Goal: Task Accomplishment & Management: Manage account settings

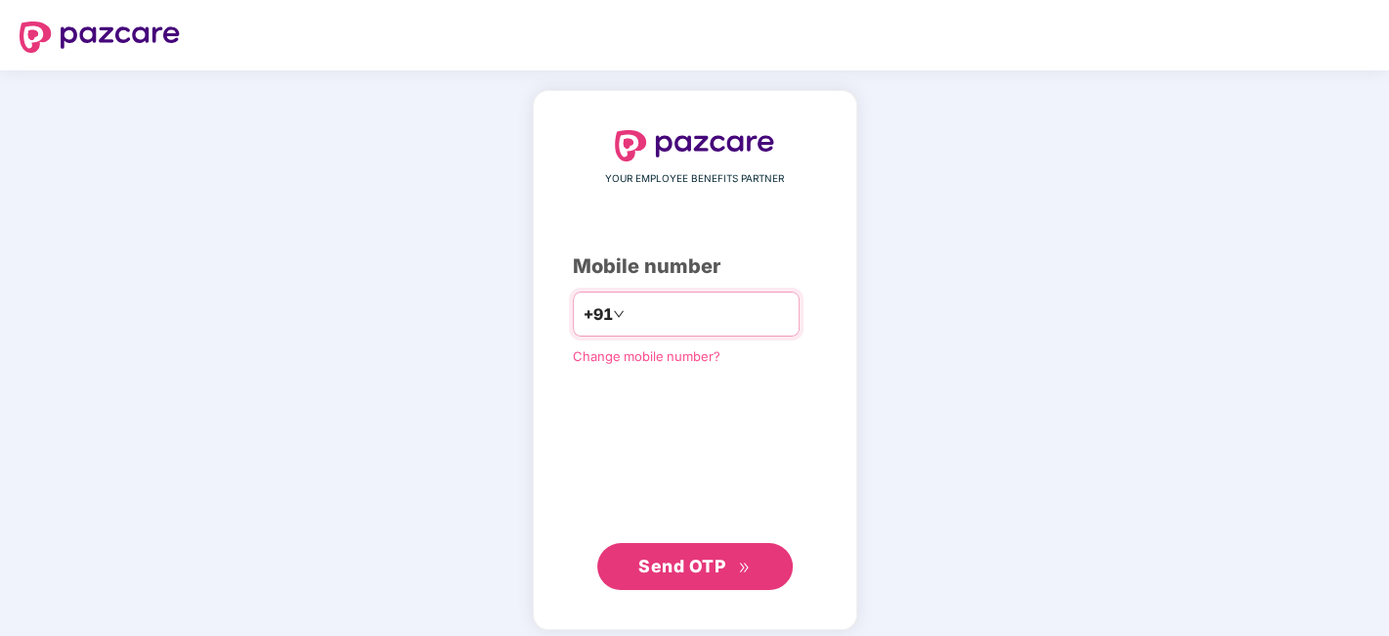
click at [684, 311] on input "number" at bounding box center [709, 313] width 160 height 31
type input "**********"
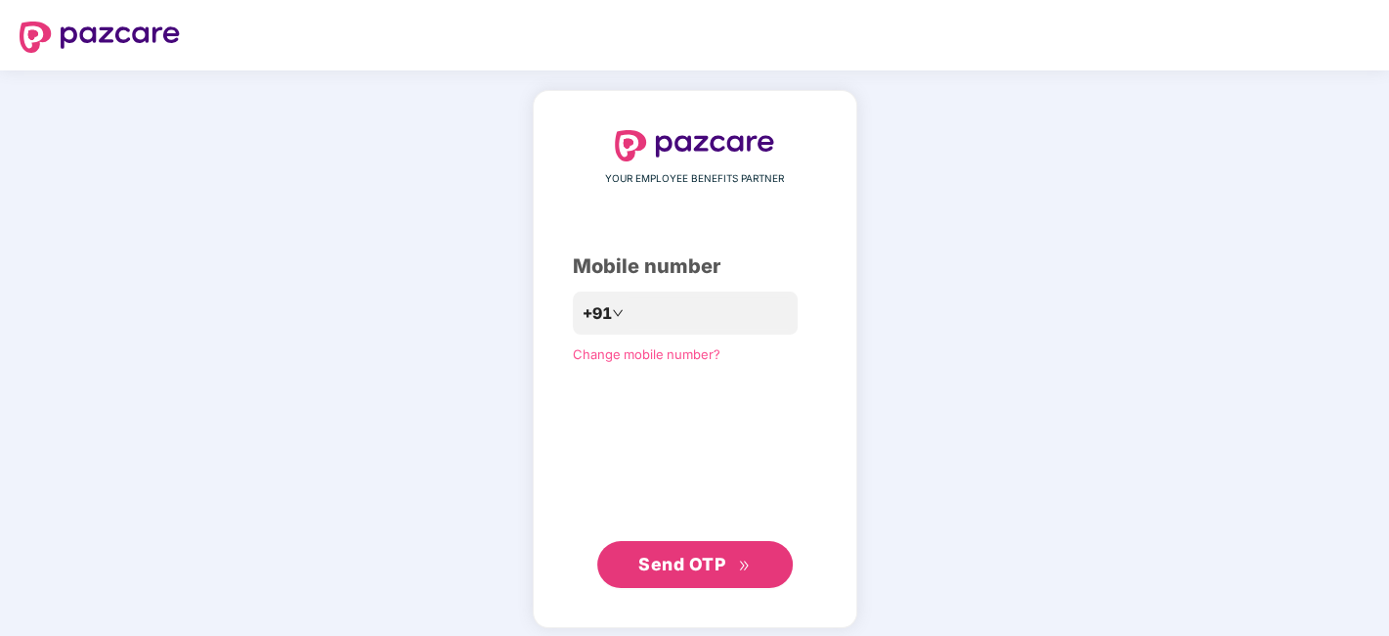
click at [673, 549] on button "Send OTP" at bounding box center [695, 564] width 196 height 47
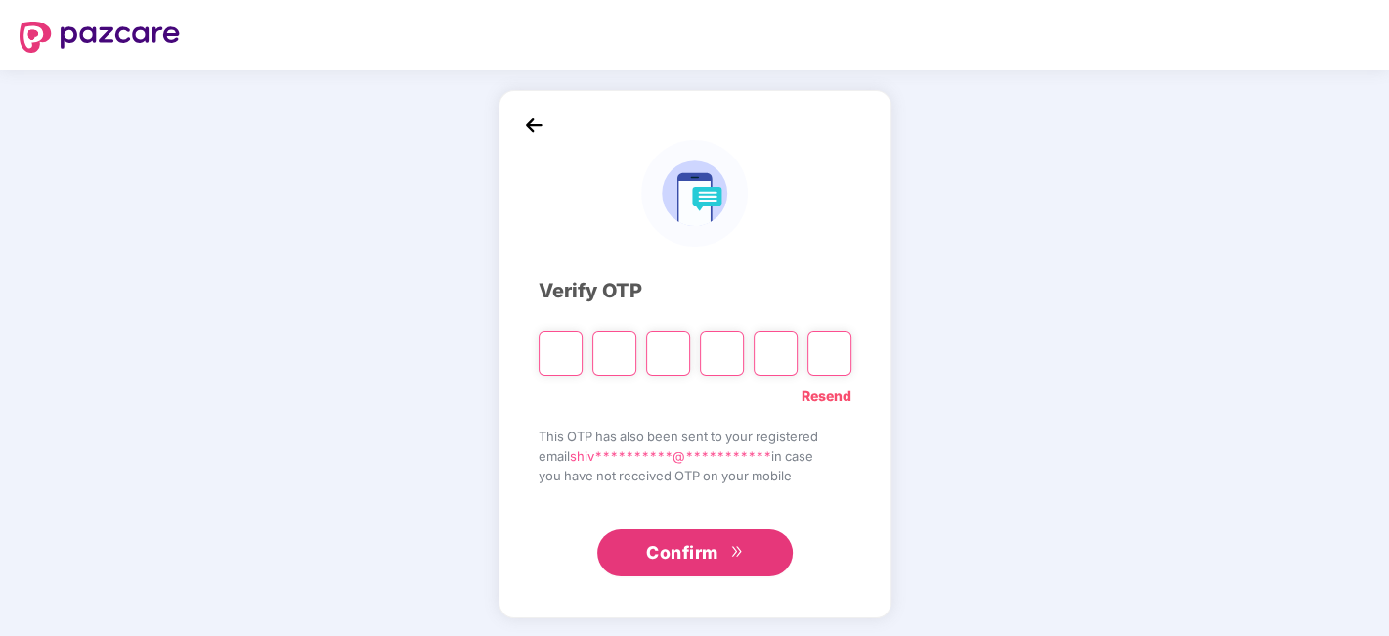
type input "*"
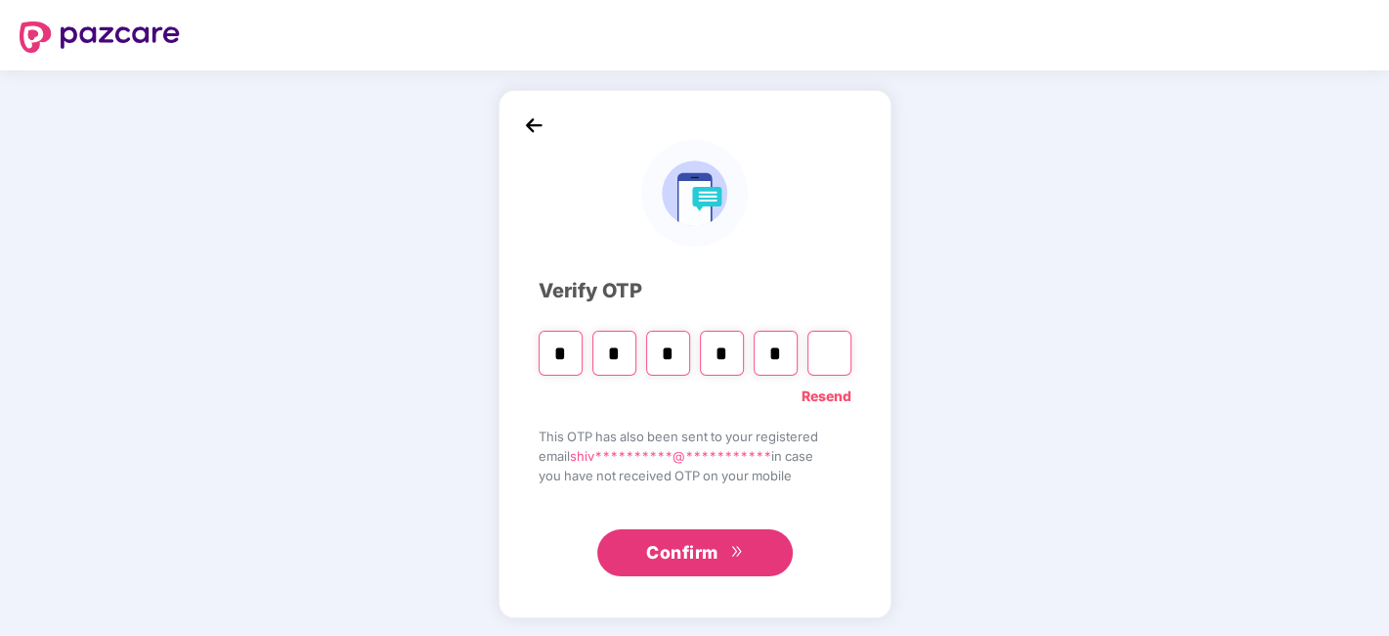
type input "*"
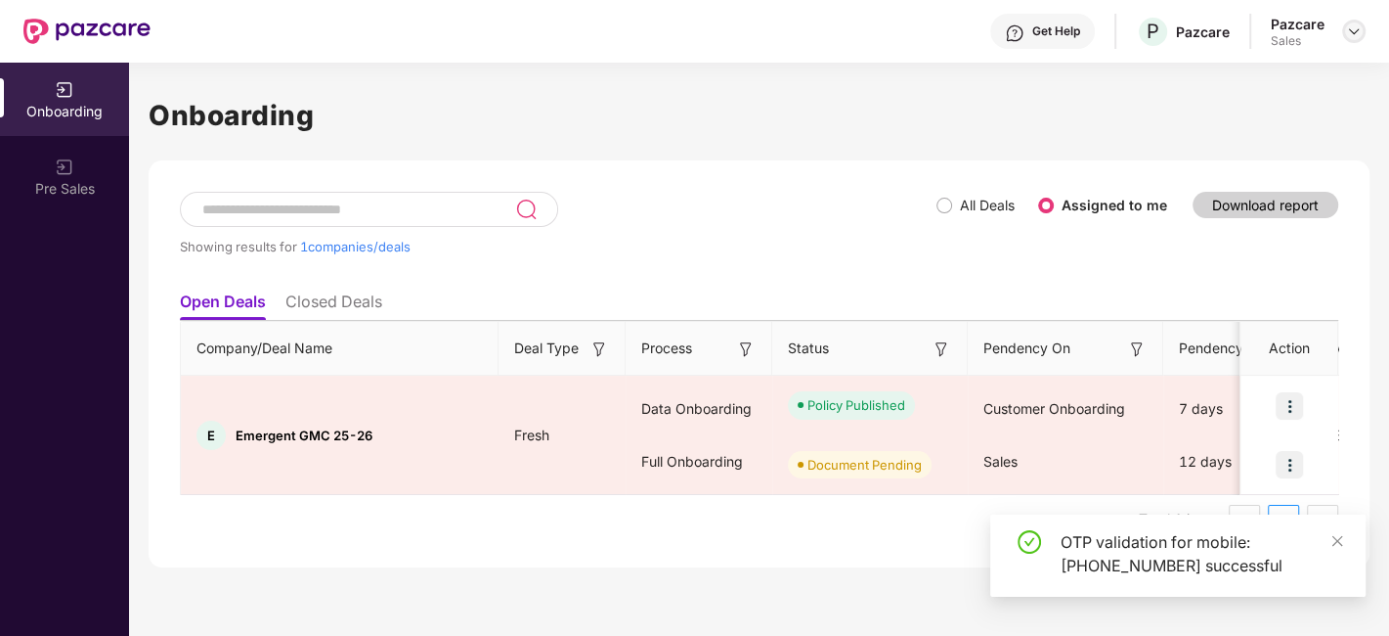
click at [1349, 28] on img at bounding box center [1354, 31] width 16 height 16
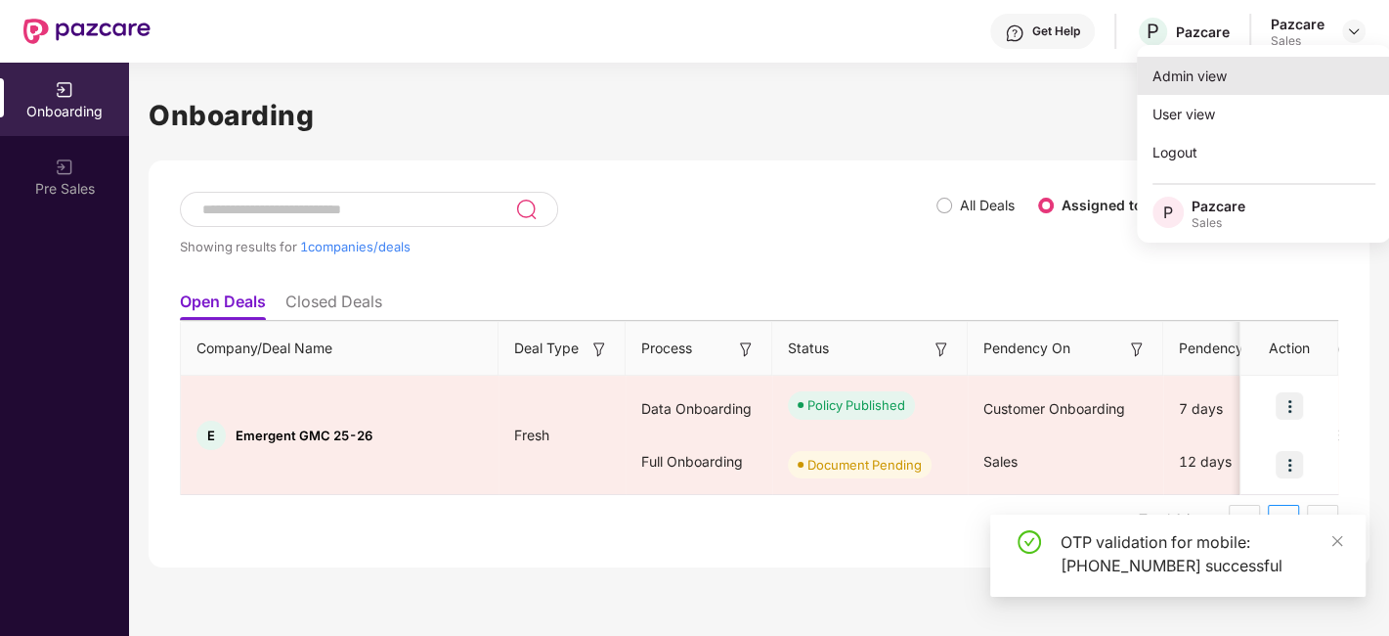
click at [1234, 79] on div "Admin view" at bounding box center [1264, 76] width 254 height 38
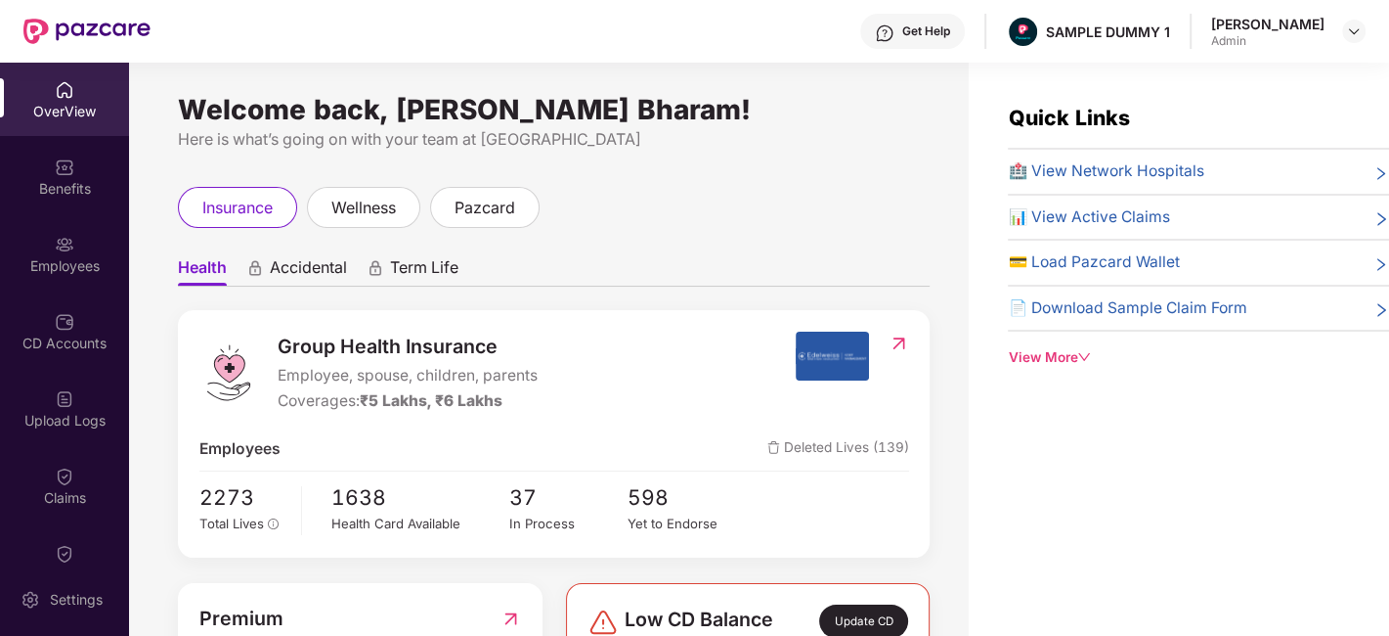
click at [307, 265] on span "Accidental" at bounding box center [308, 271] width 77 height 28
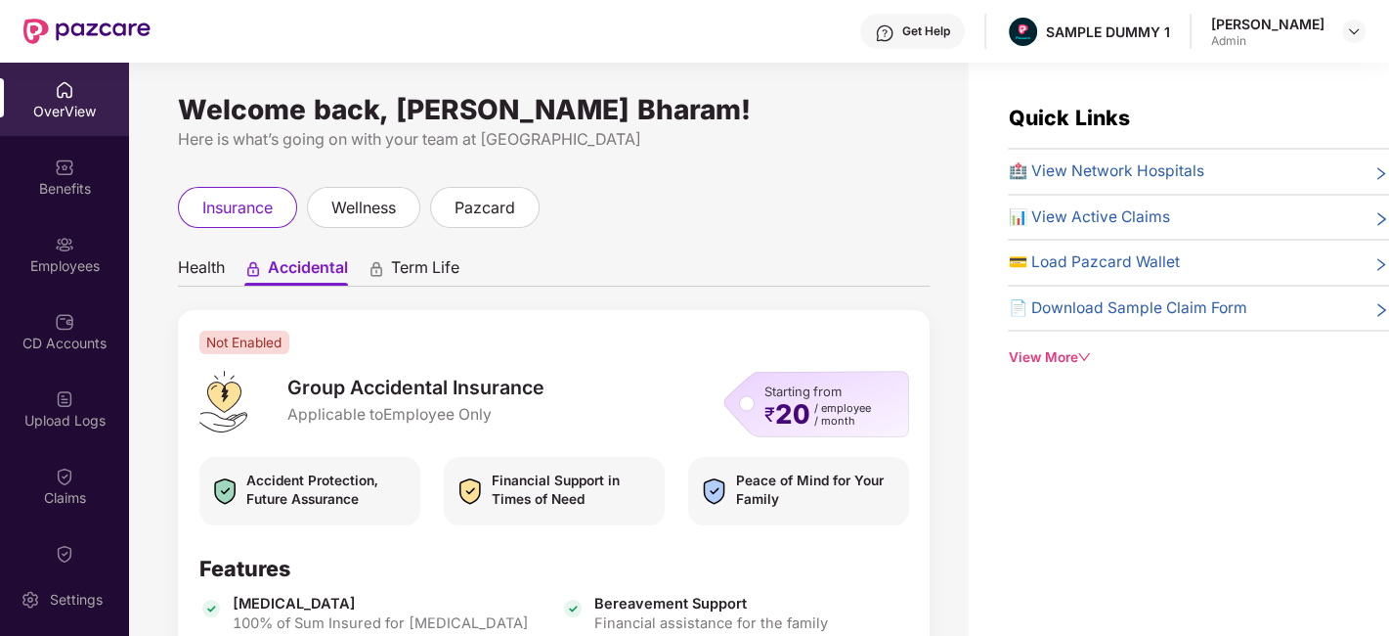
click at [418, 275] on span "Term Life" at bounding box center [425, 271] width 68 height 28
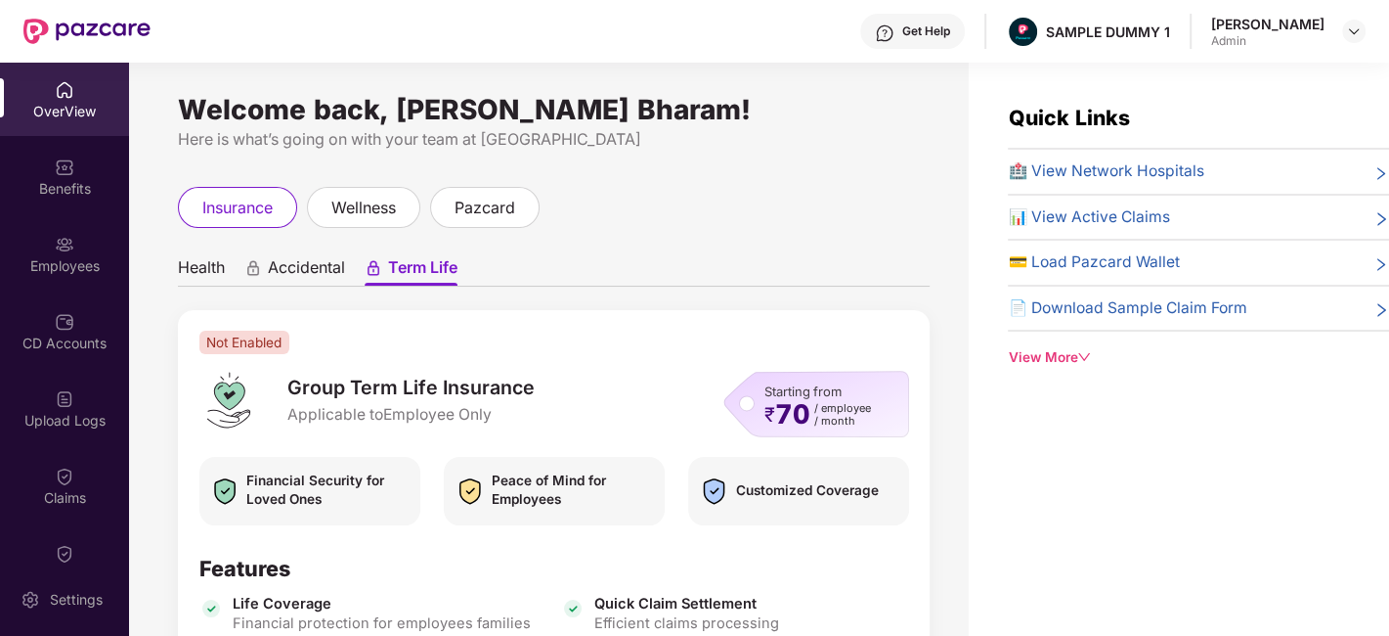
click at [201, 268] on span "Health" at bounding box center [201, 271] width 47 height 28
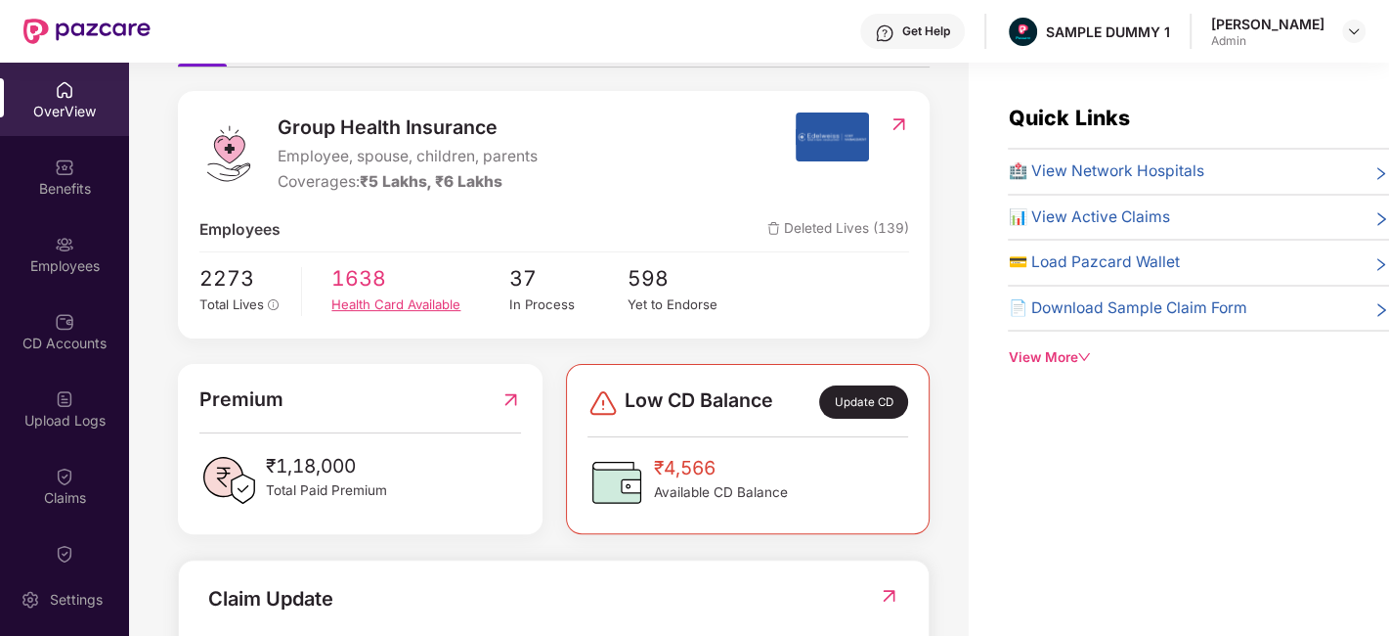
scroll to position [418, 0]
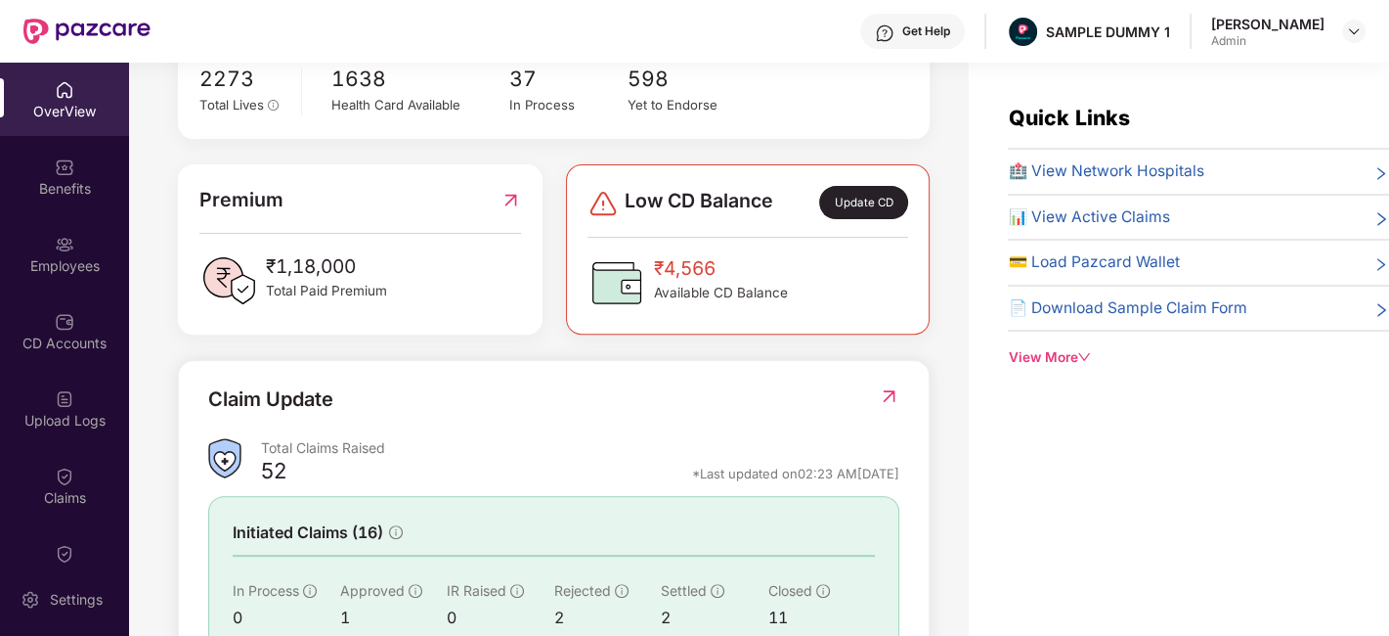
click at [865, 191] on div "Update CD" at bounding box center [863, 202] width 88 height 33
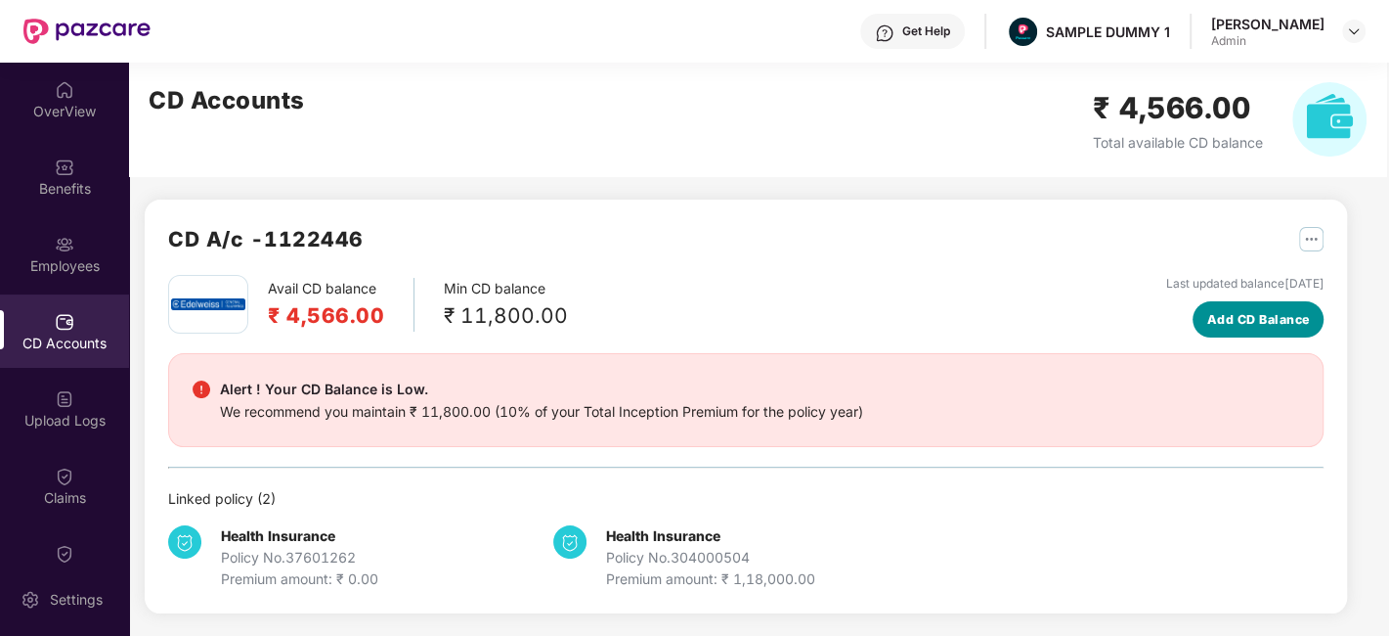
click at [1273, 318] on span "Add CD Balance" at bounding box center [1258, 320] width 103 height 20
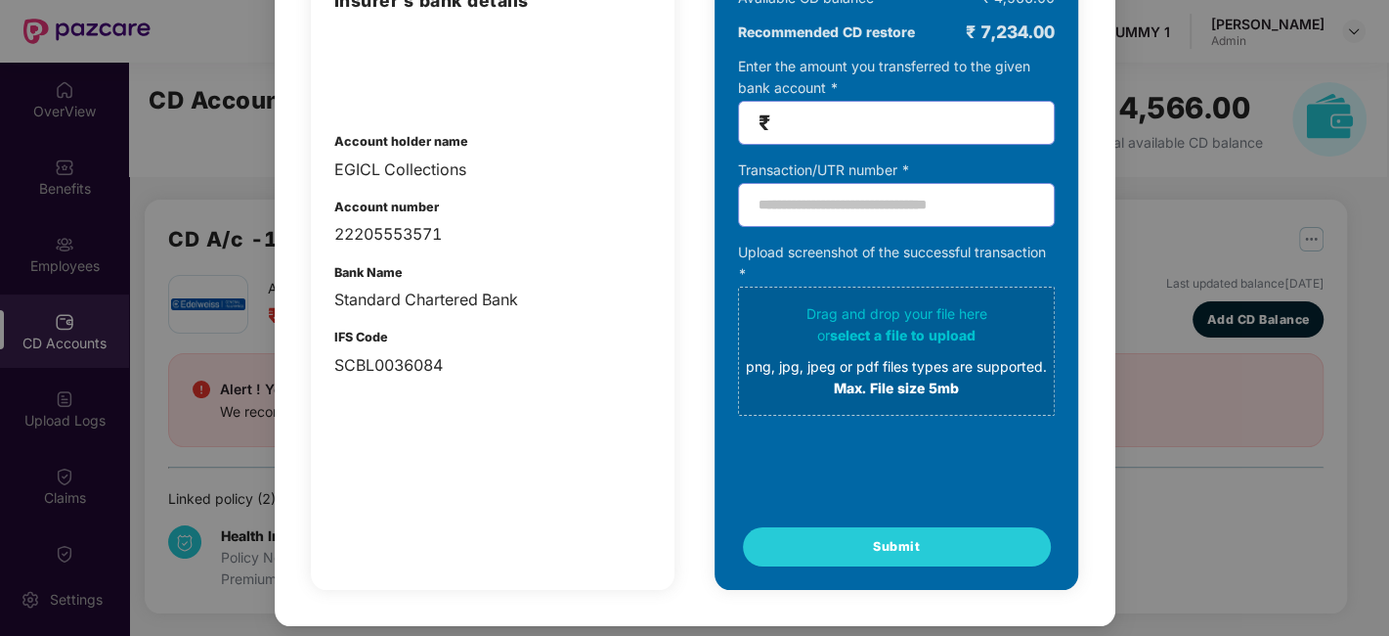
scroll to position [0, 0]
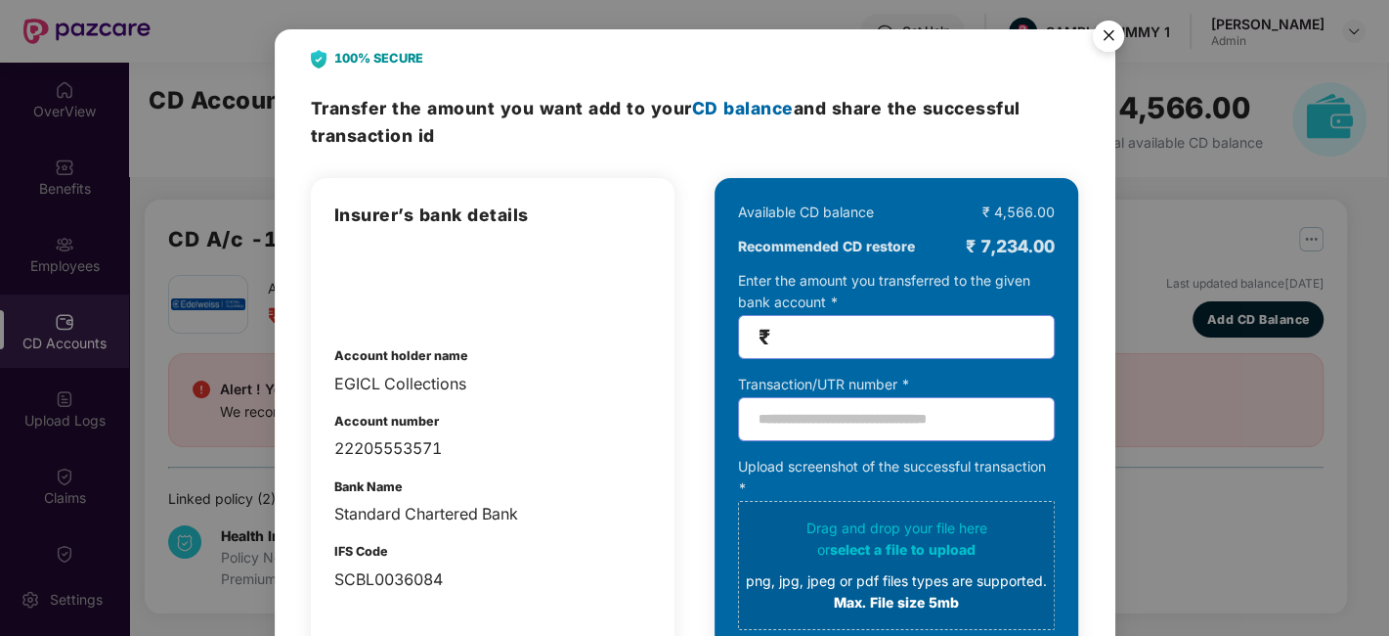
click at [1111, 39] on img "Close" at bounding box center [1108, 39] width 55 height 55
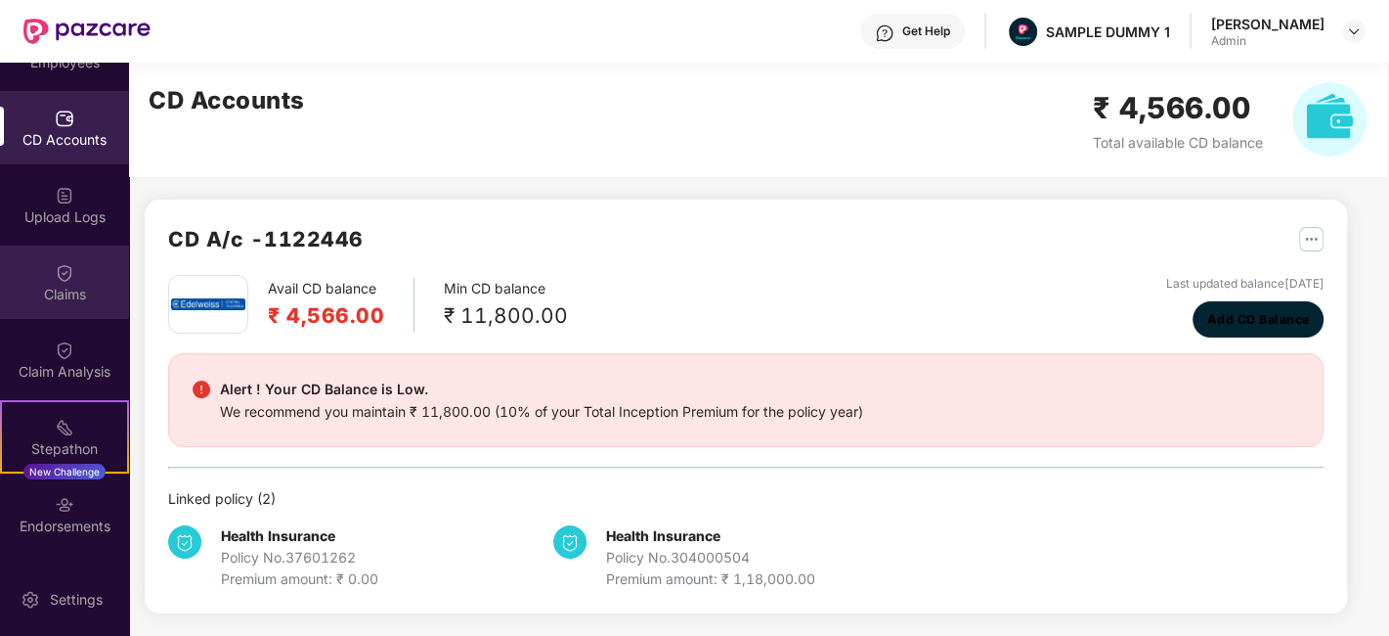
scroll to position [349, 0]
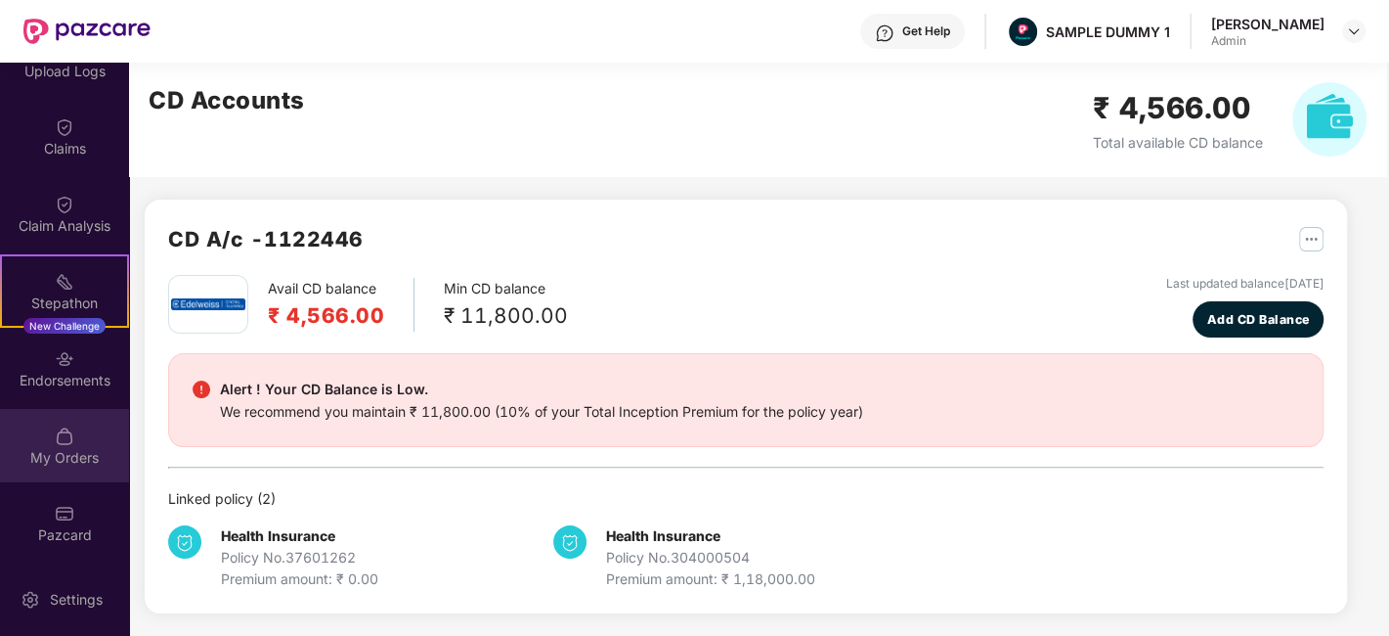
click at [70, 428] on img at bounding box center [65, 436] width 20 height 20
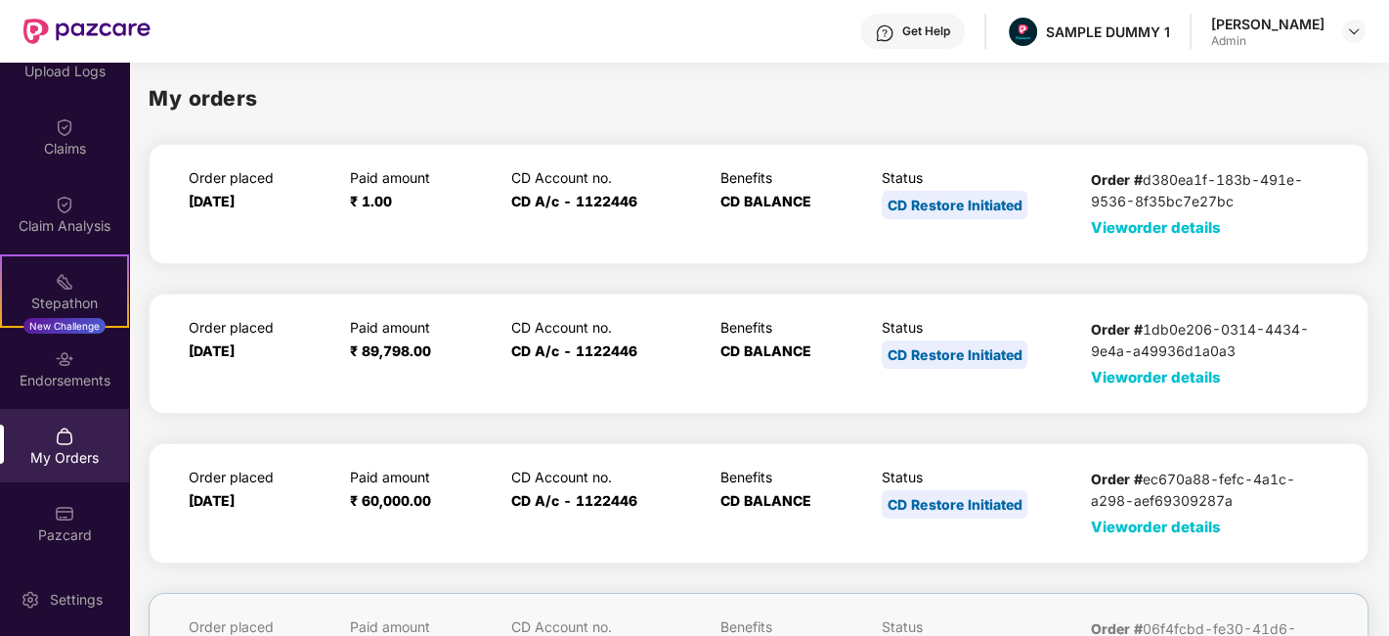
click at [1133, 229] on span "View order details" at bounding box center [1156, 227] width 130 height 19
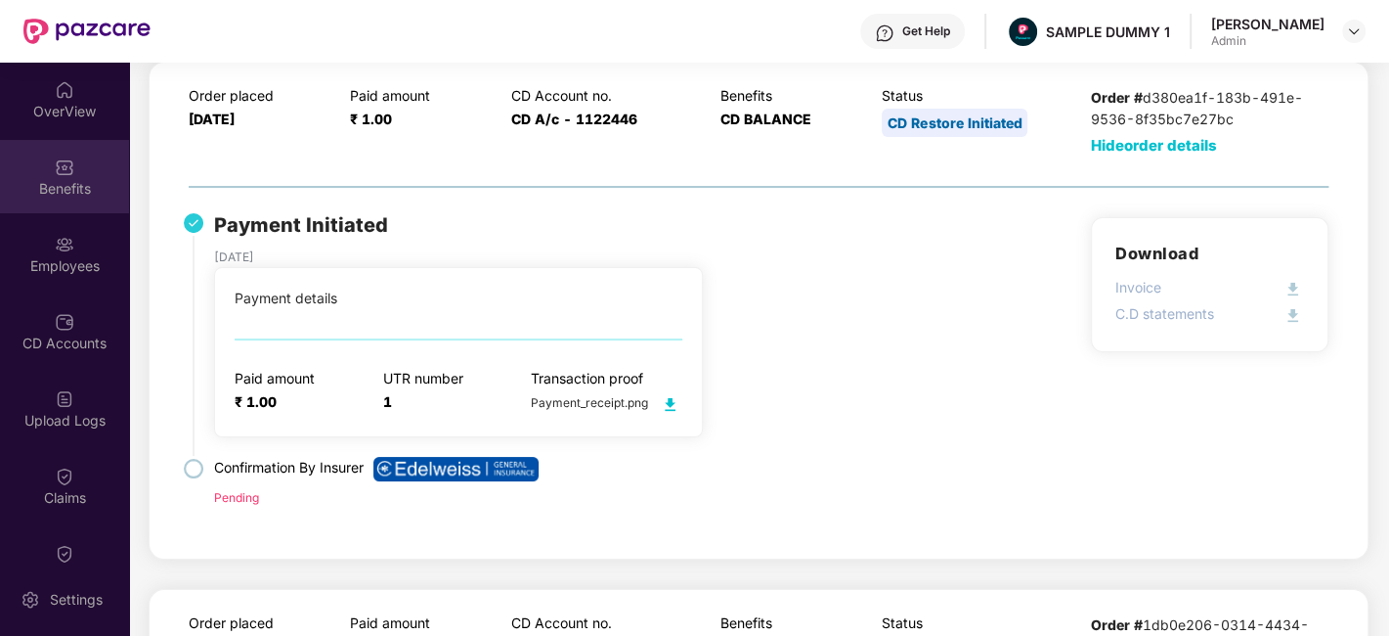
scroll to position [47, 0]
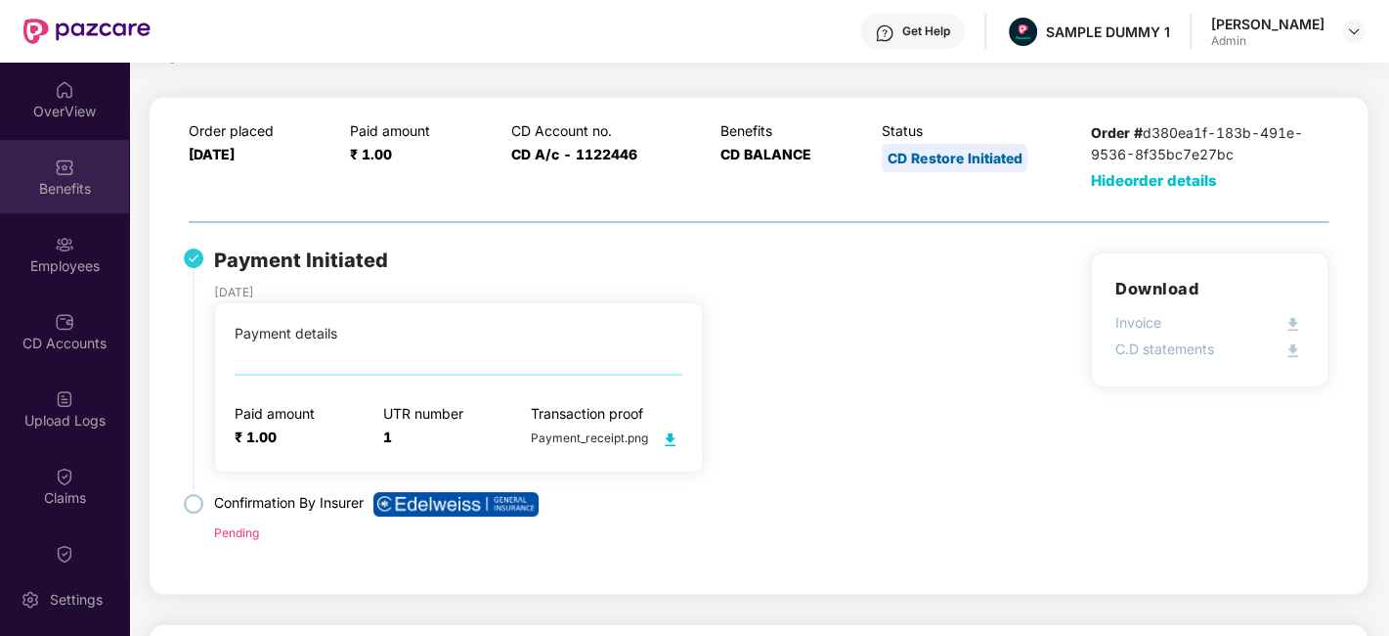
click at [55, 168] on img at bounding box center [65, 167] width 20 height 20
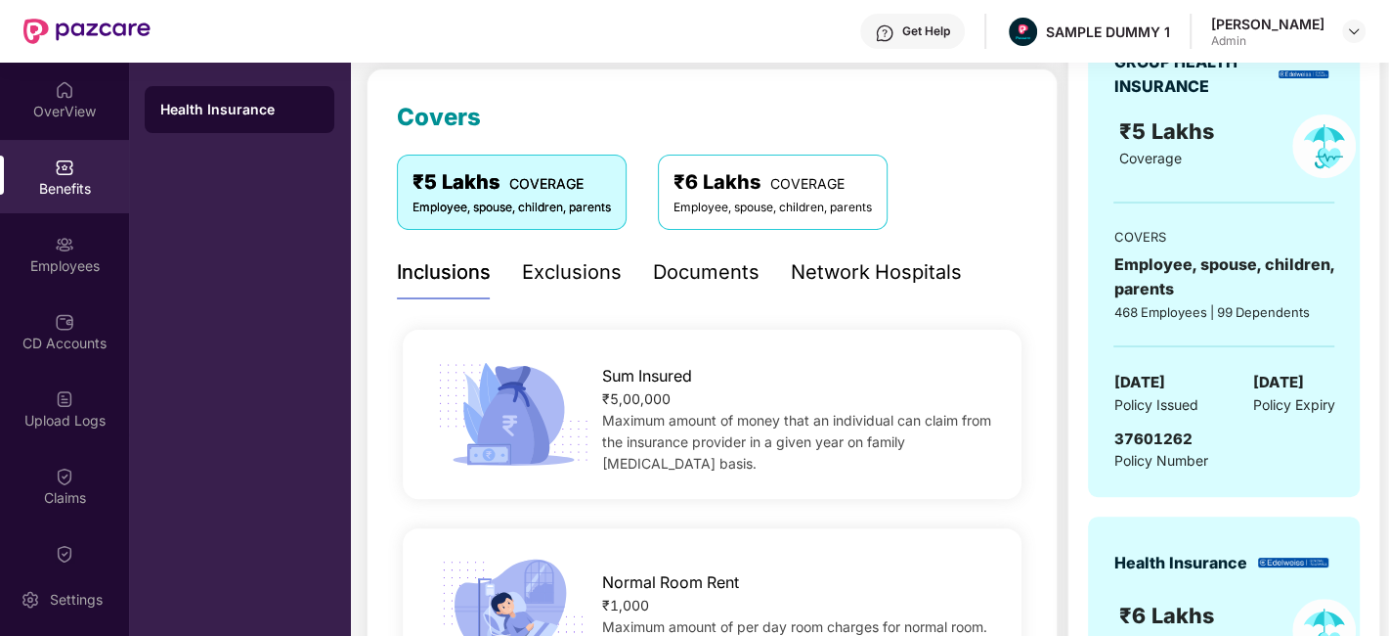
scroll to position [251, 0]
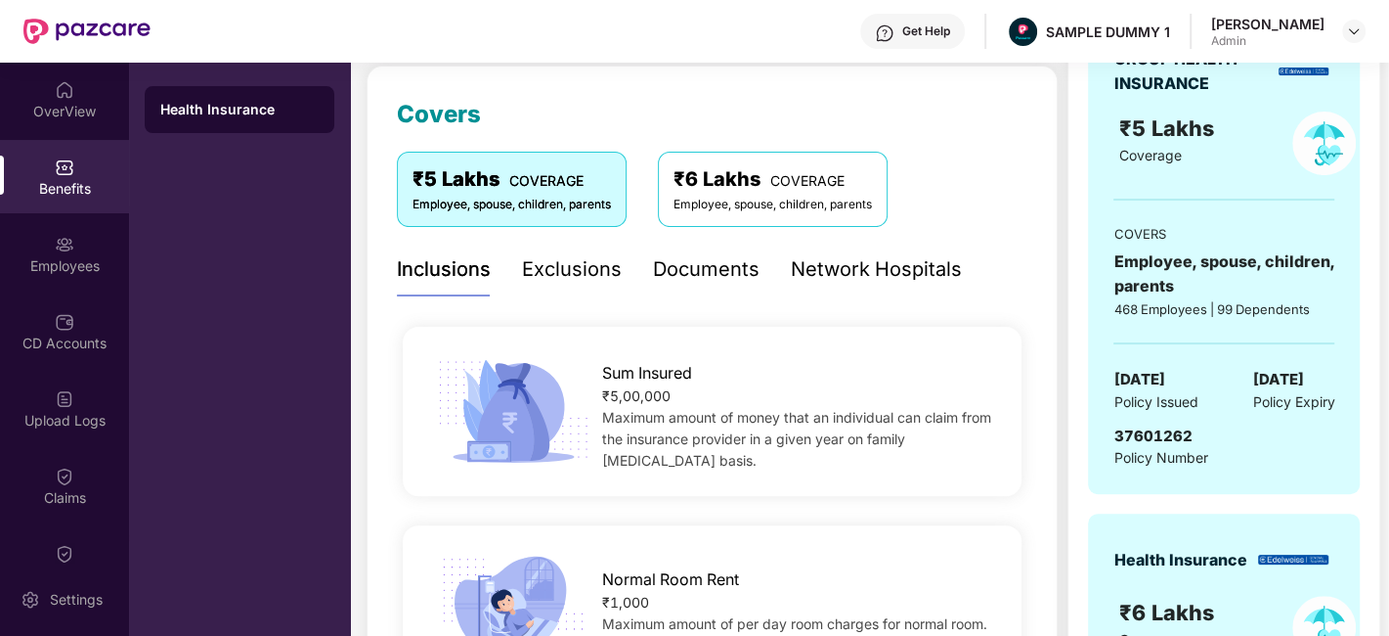
click at [708, 275] on div "Documents" at bounding box center [706, 269] width 107 height 30
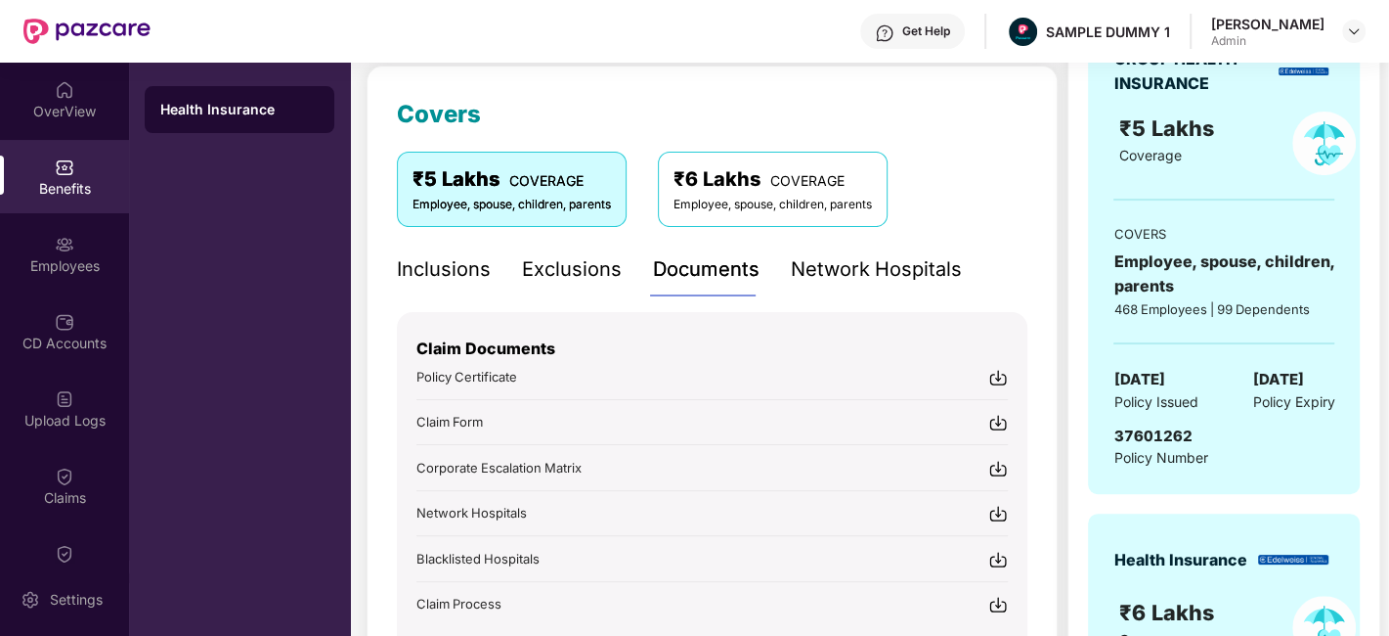
click at [804, 260] on div "Network Hospitals" at bounding box center [876, 269] width 171 height 30
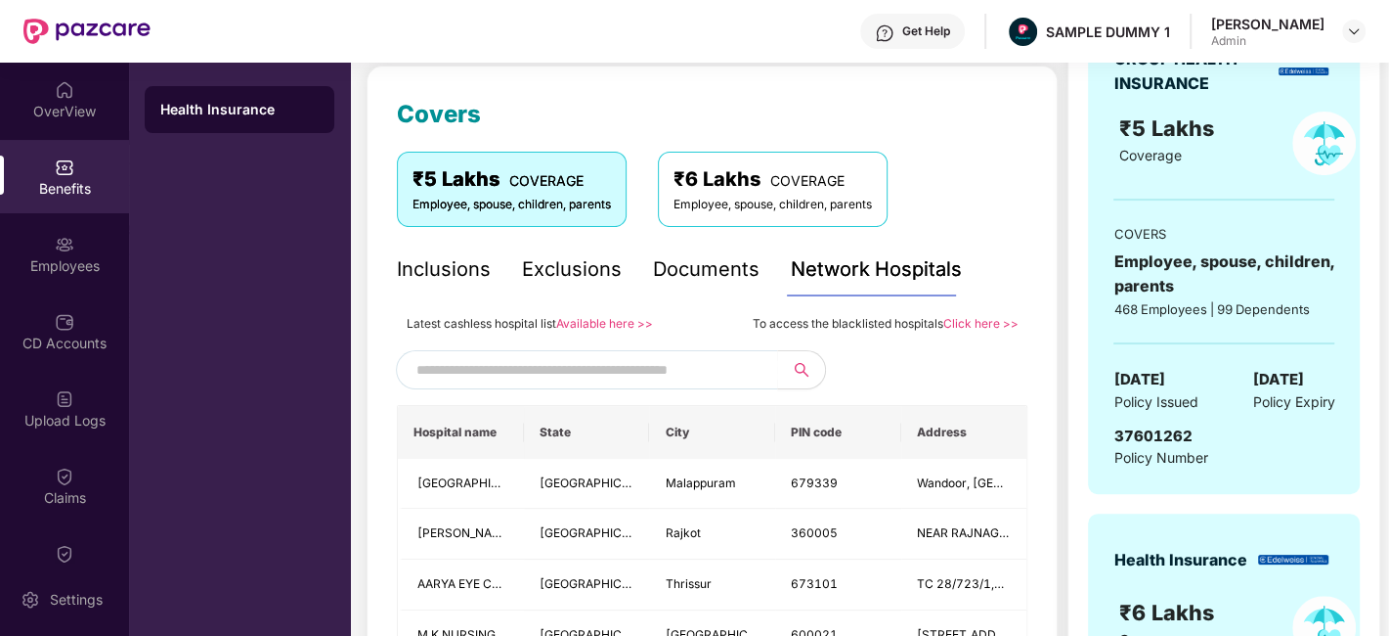
click at [522, 367] on input "text" at bounding box center [584, 369] width 334 height 29
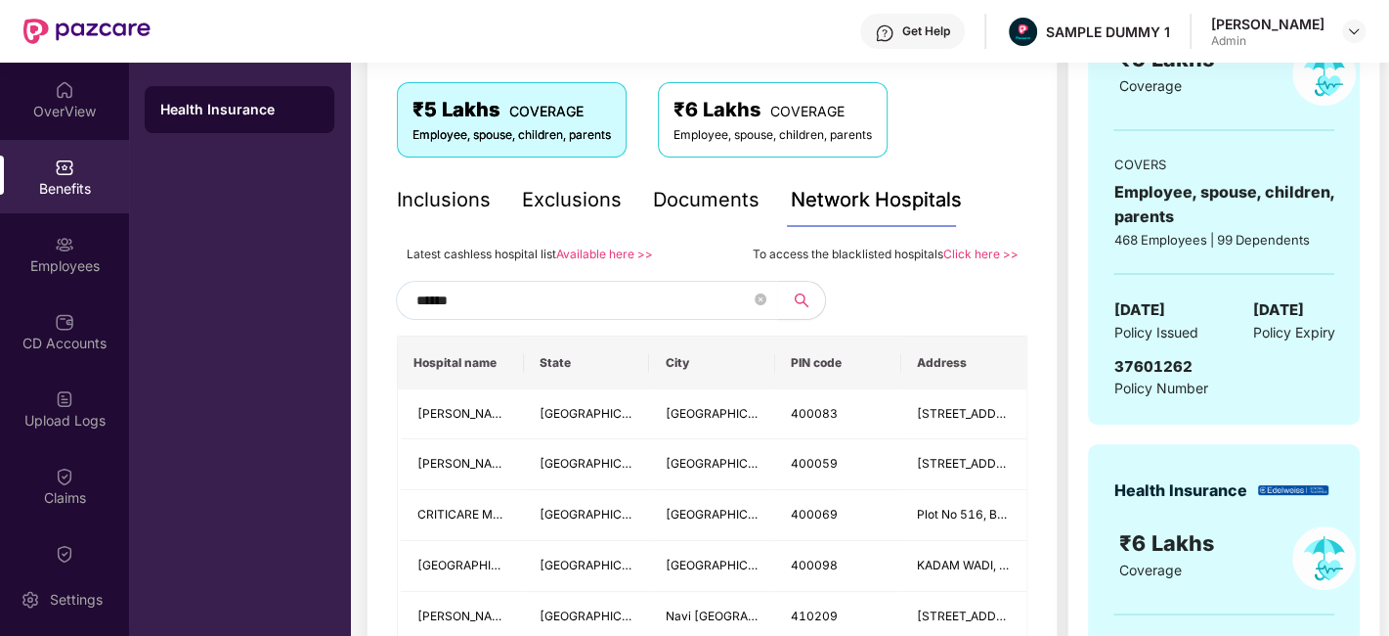
click at [444, 300] on input "******" at bounding box center [584, 299] width 334 height 29
click at [482, 291] on input "******" at bounding box center [584, 299] width 334 height 29
type input "******"
click at [66, 266] on div "Employees" at bounding box center [64, 266] width 129 height 20
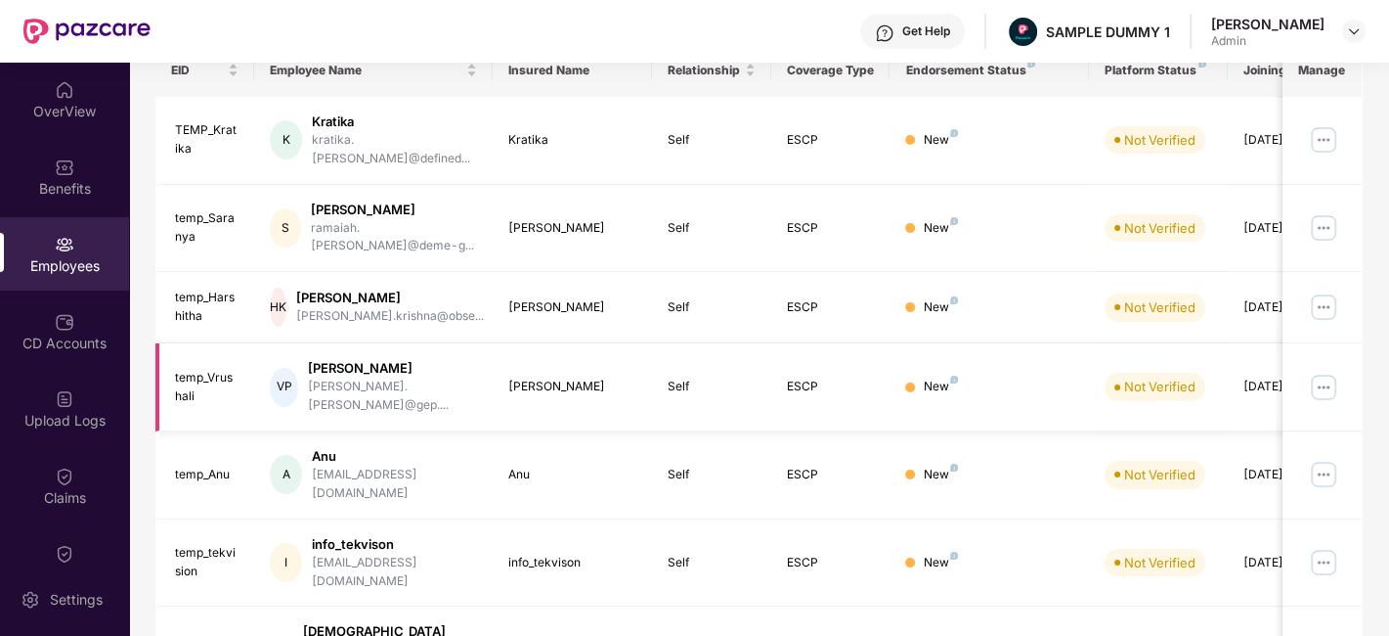
scroll to position [0, 0]
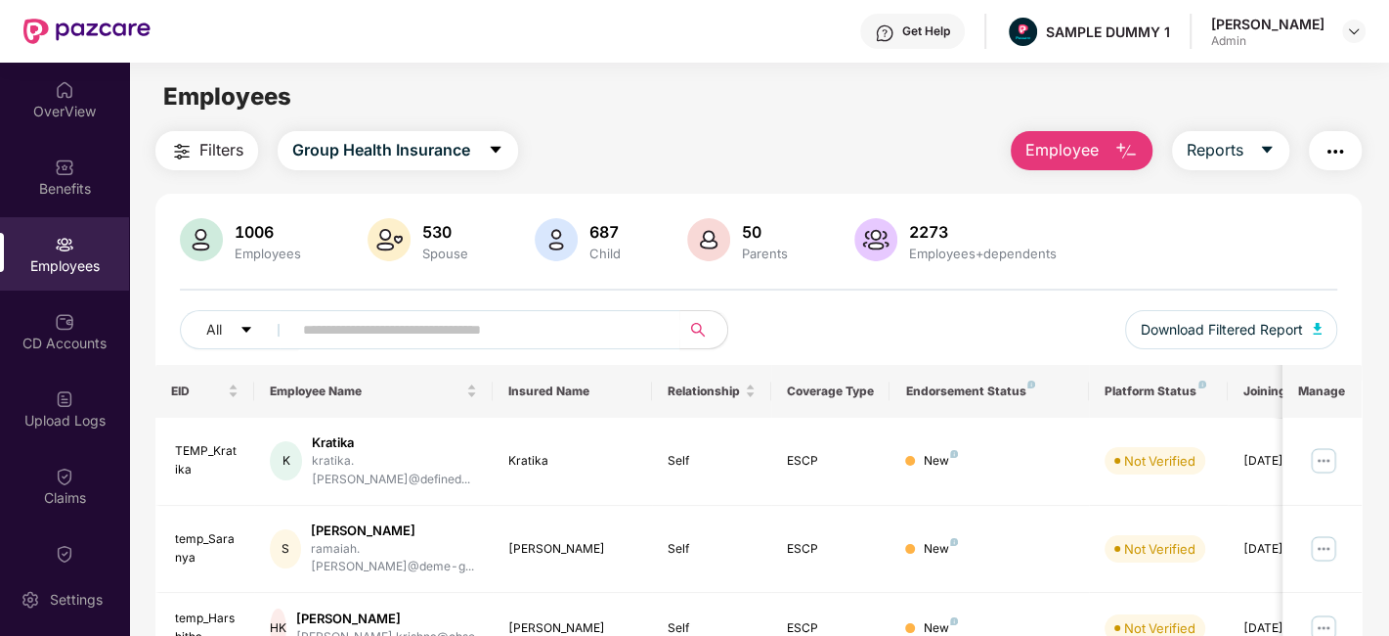
click at [1111, 152] on button "Employee" at bounding box center [1082, 150] width 142 height 39
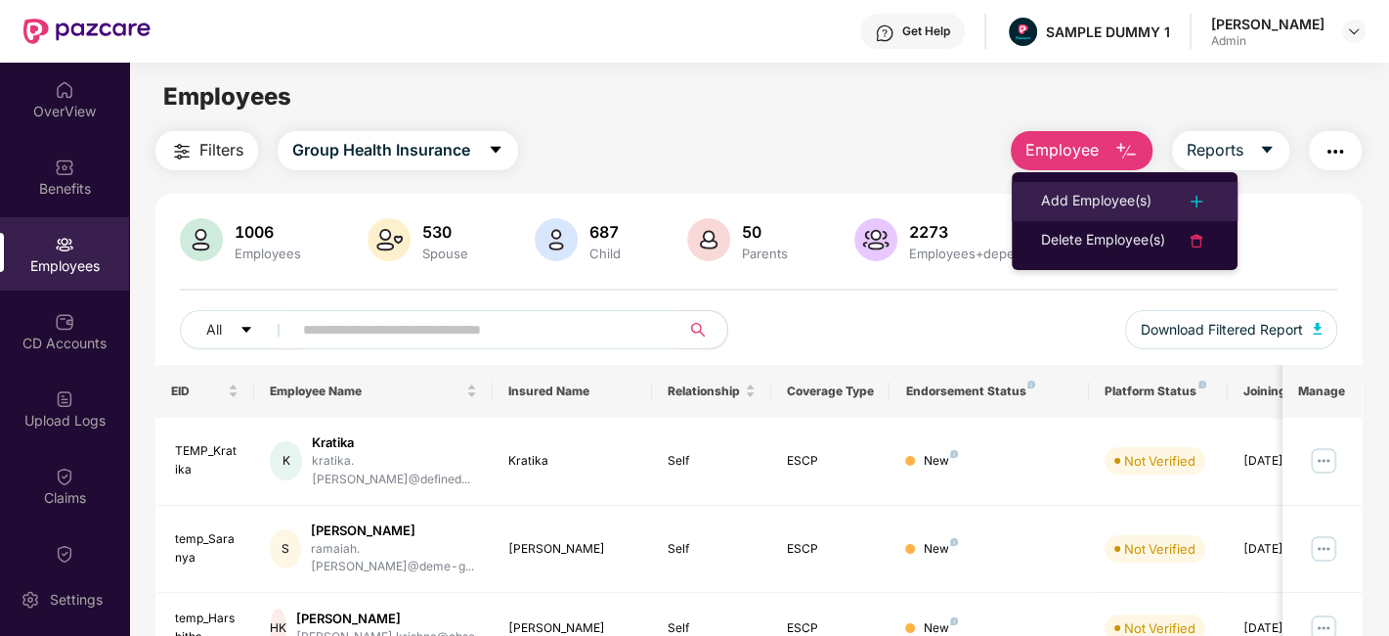
click at [1126, 210] on div "Add Employee(s)" at bounding box center [1096, 201] width 110 height 23
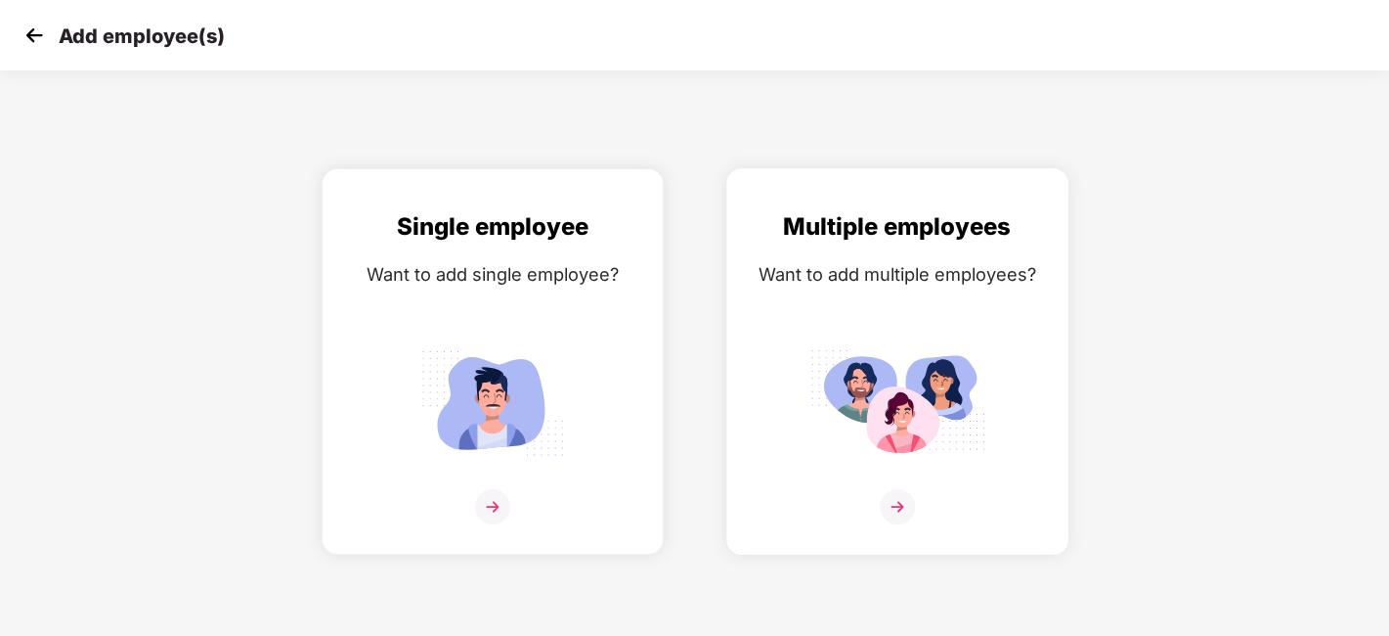
click at [897, 497] on img at bounding box center [897, 506] width 35 height 35
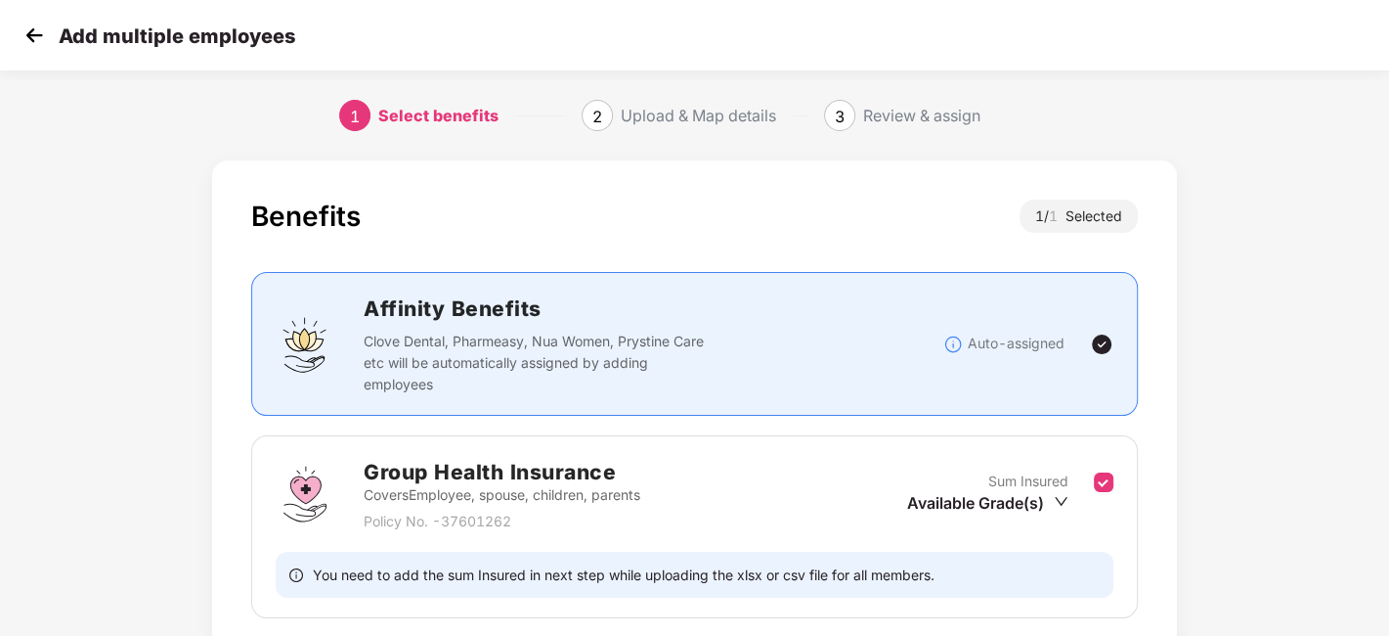
scroll to position [151, 0]
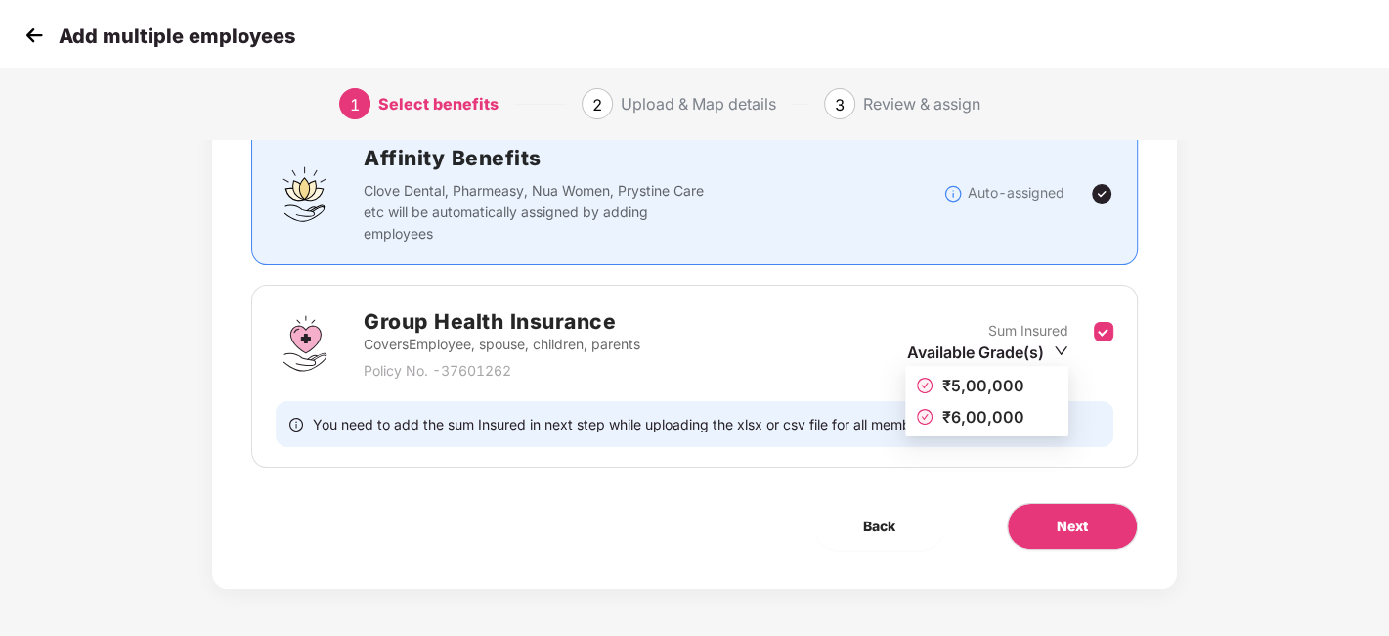
click at [1061, 353] on icon "down" at bounding box center [1061, 350] width 15 height 15
click at [1078, 522] on span "Next" at bounding box center [1072, 526] width 31 height 22
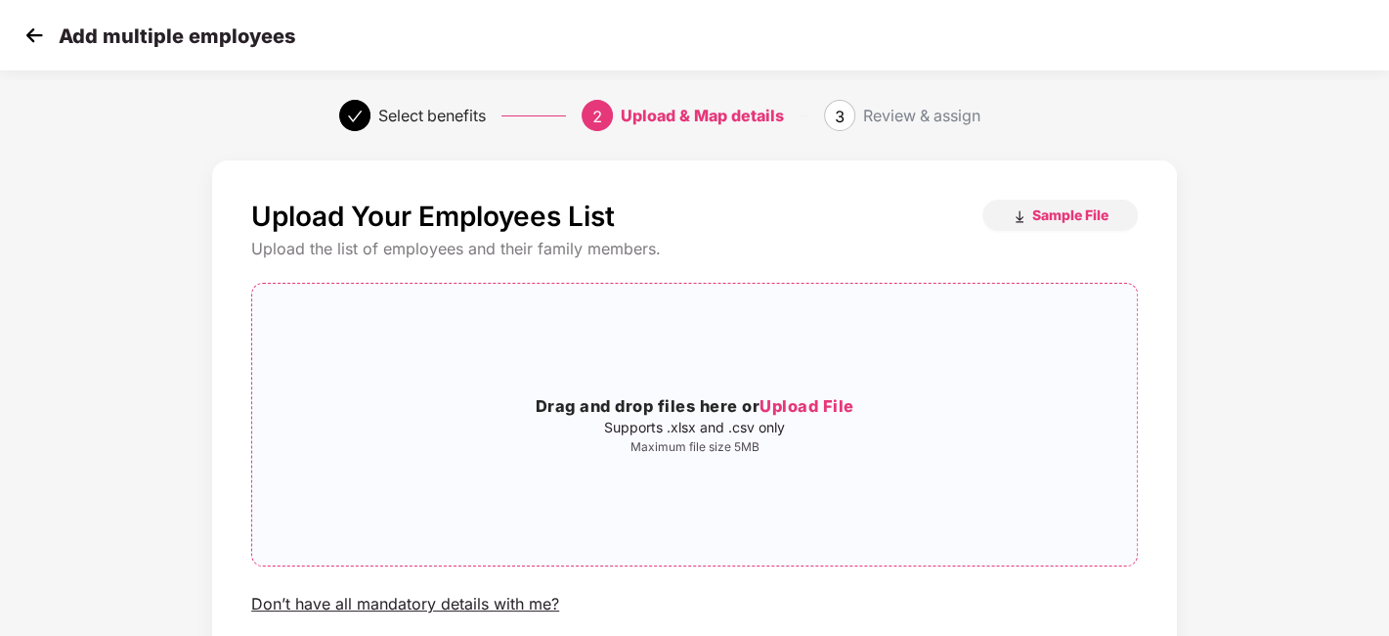
scroll to position [40, 0]
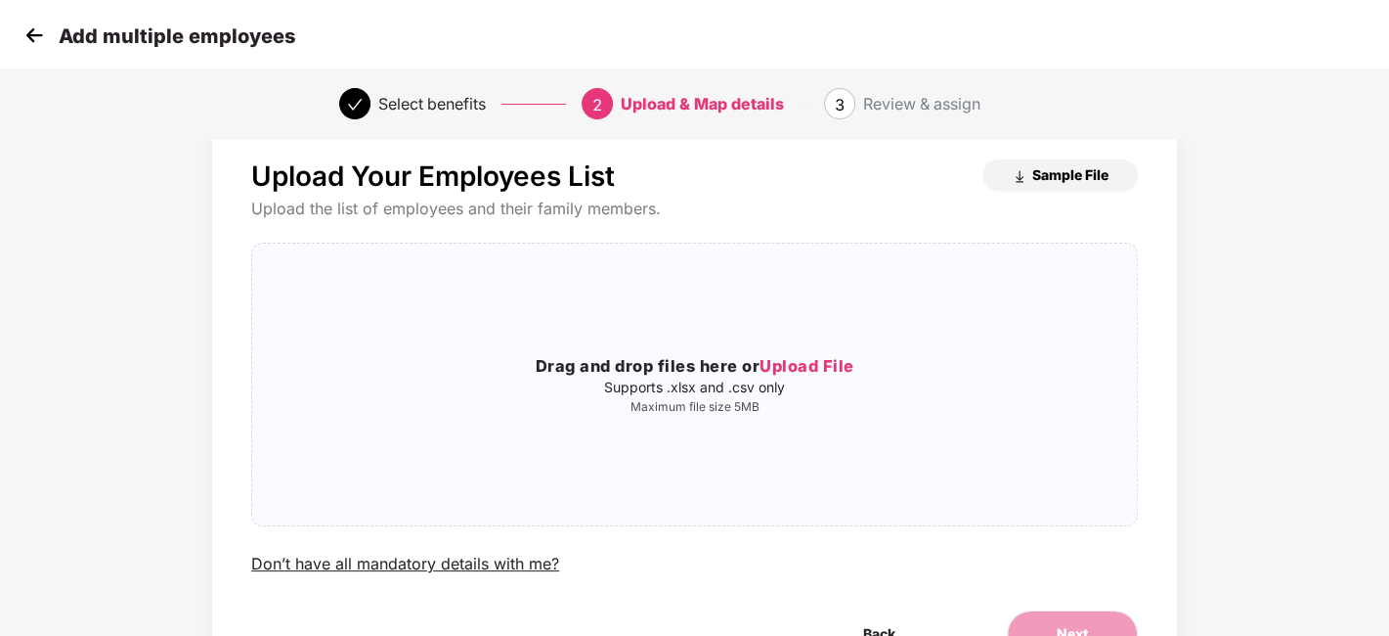
click at [1040, 184] on button "Sample File" at bounding box center [1060, 174] width 155 height 31
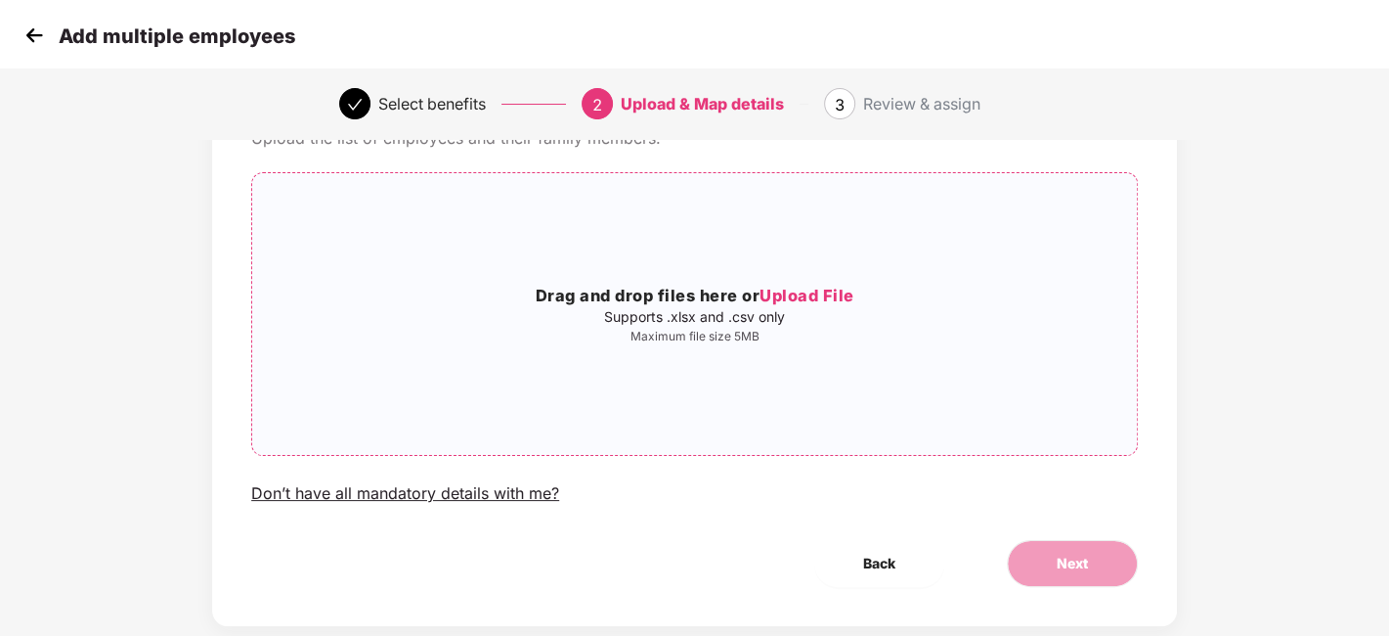
scroll to position [0, 0]
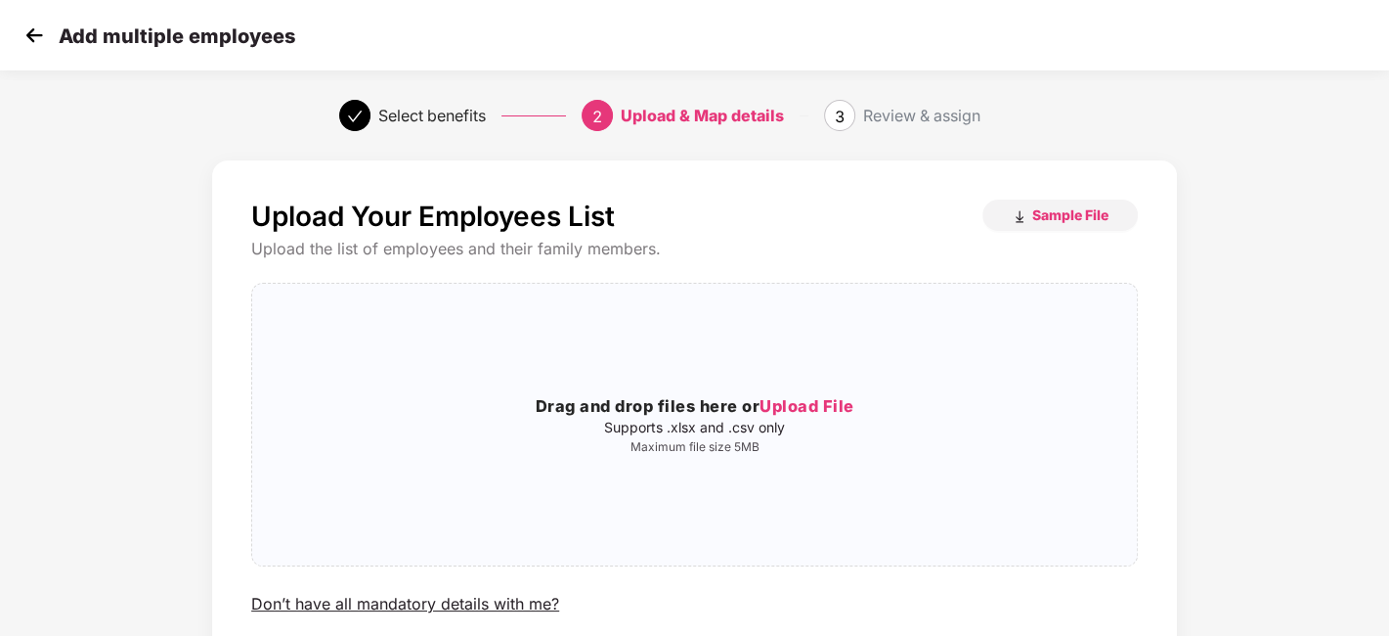
click at [44, 37] on img at bounding box center [34, 35] width 29 height 29
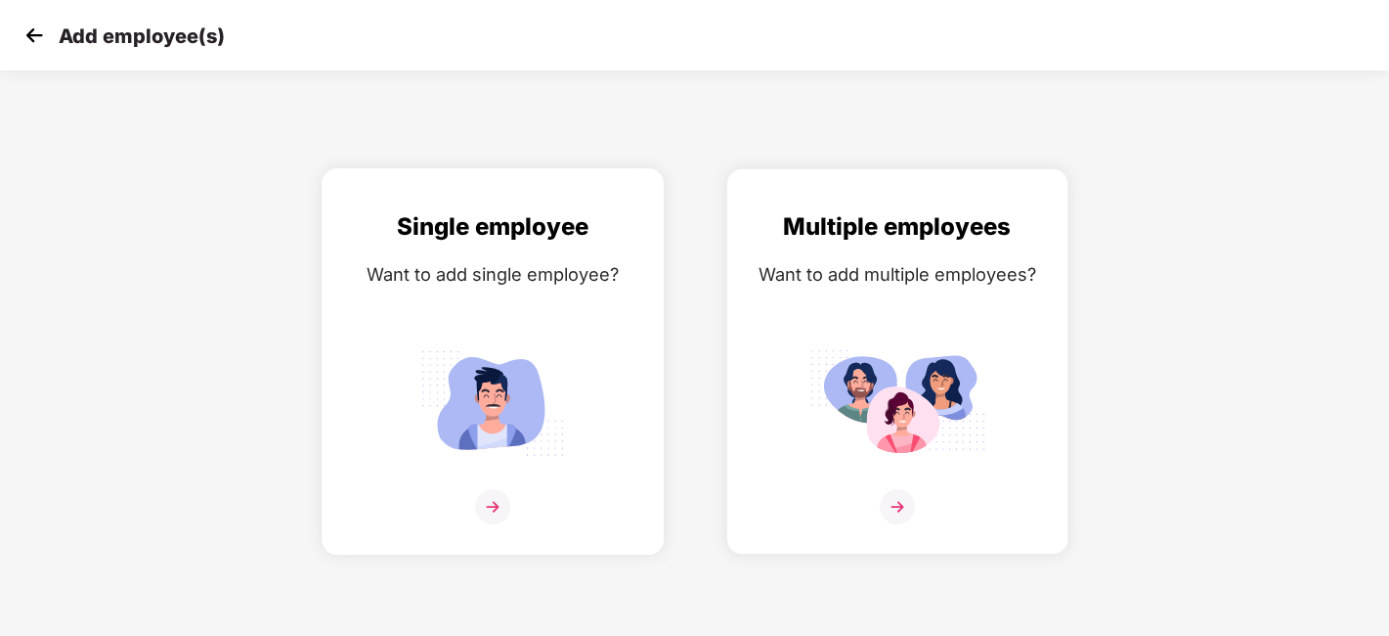
click at [490, 493] on img at bounding box center [492, 506] width 35 height 35
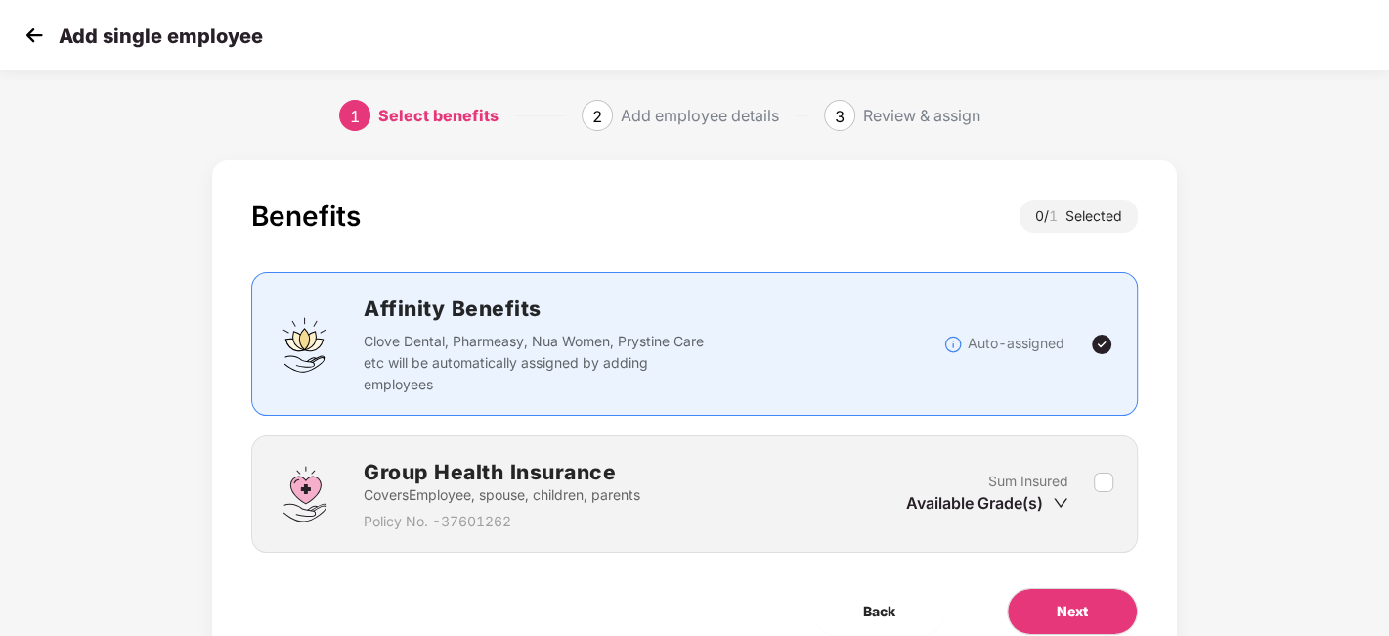
scroll to position [85, 0]
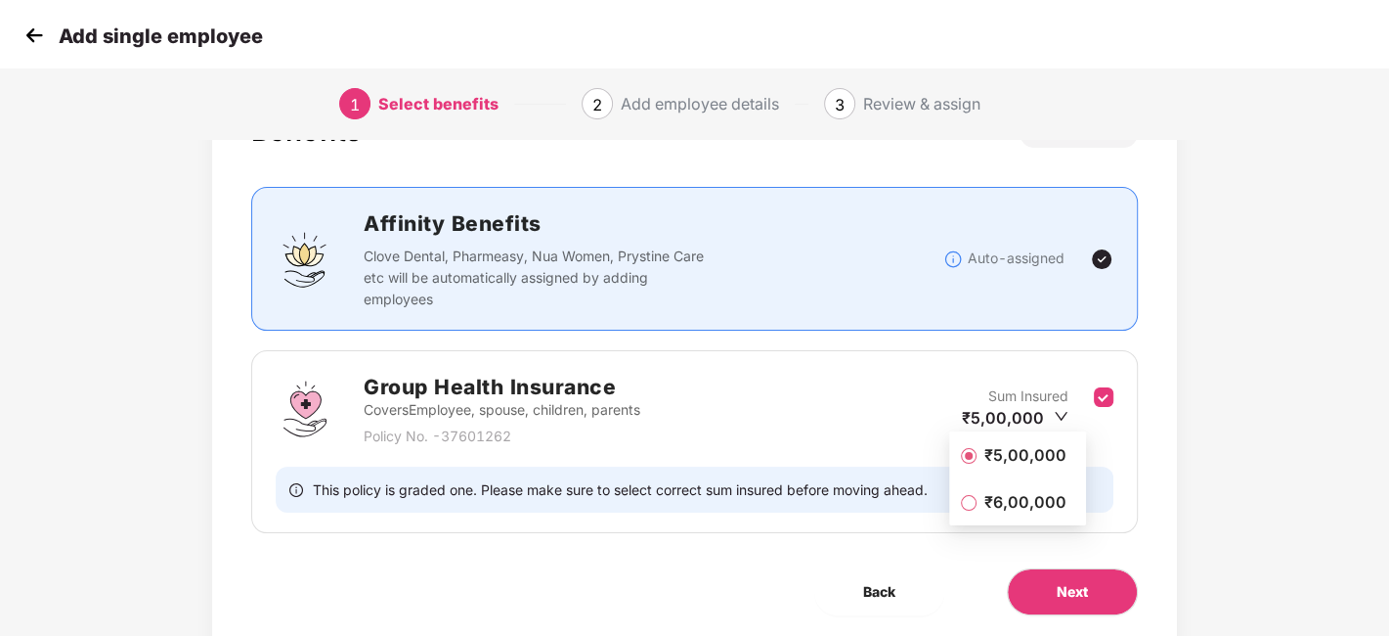
click at [1024, 466] on li "₹5,00,000" at bounding box center [1017, 454] width 137 height 39
click at [1068, 601] on button "Next" at bounding box center [1072, 591] width 131 height 47
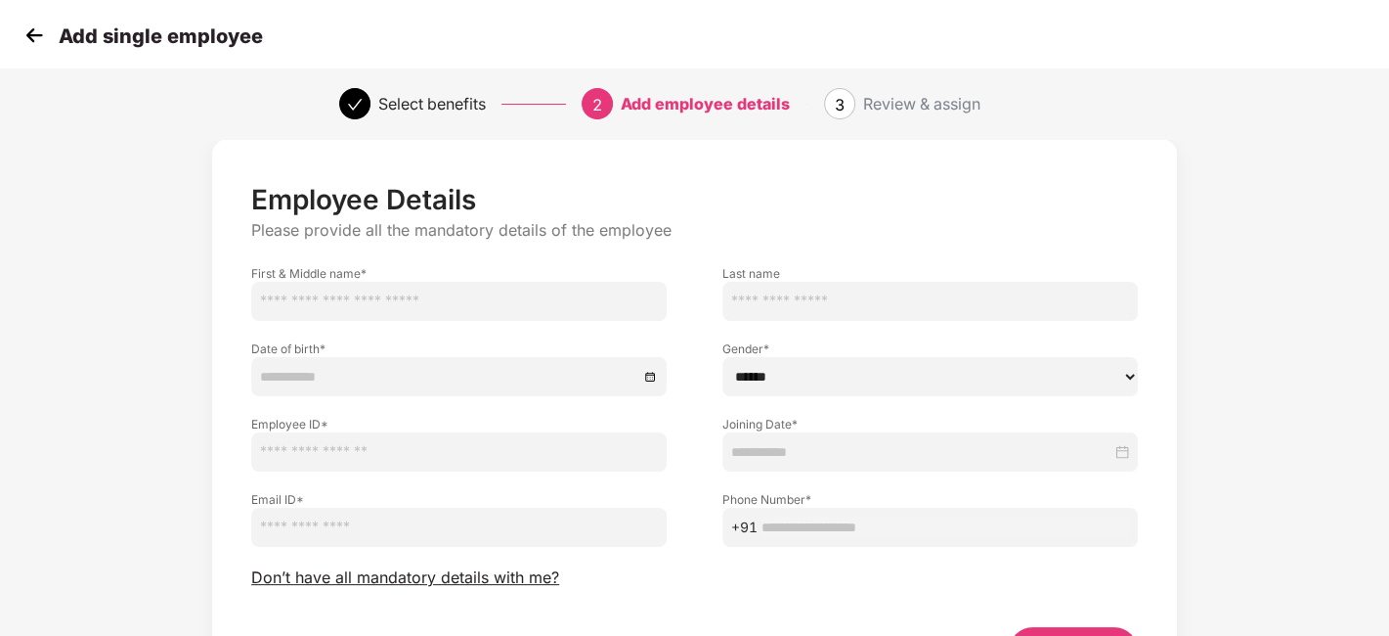
scroll to position [21, 0]
click at [25, 37] on img at bounding box center [34, 35] width 29 height 29
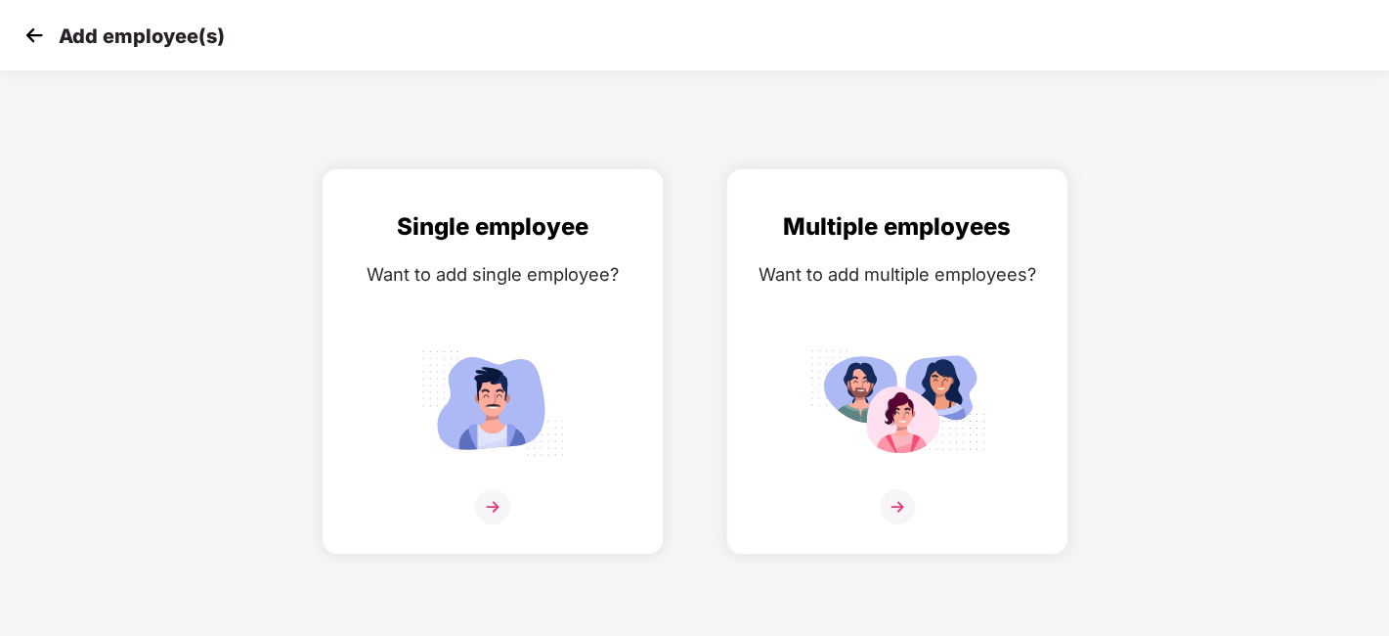
scroll to position [0, 0]
click at [25, 37] on img at bounding box center [34, 35] width 29 height 29
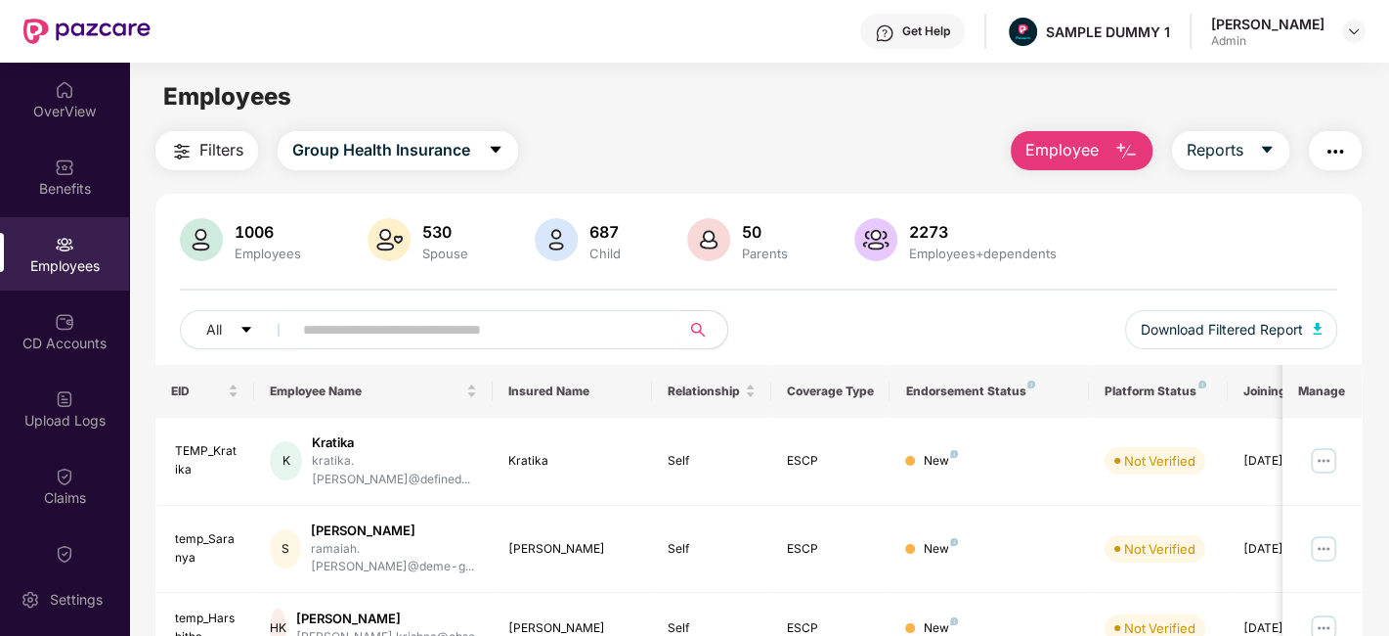
click at [1117, 157] on img "button" at bounding box center [1126, 151] width 23 height 23
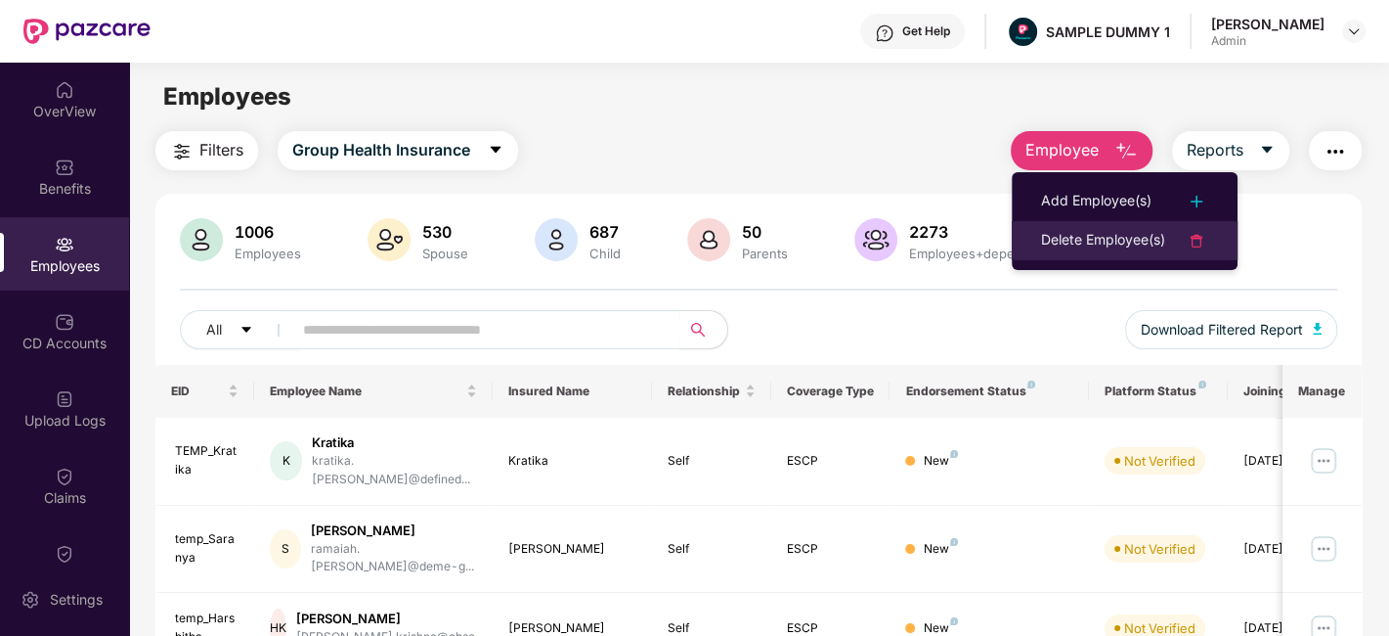
click at [1105, 249] on div "Delete Employee(s)" at bounding box center [1103, 240] width 124 height 23
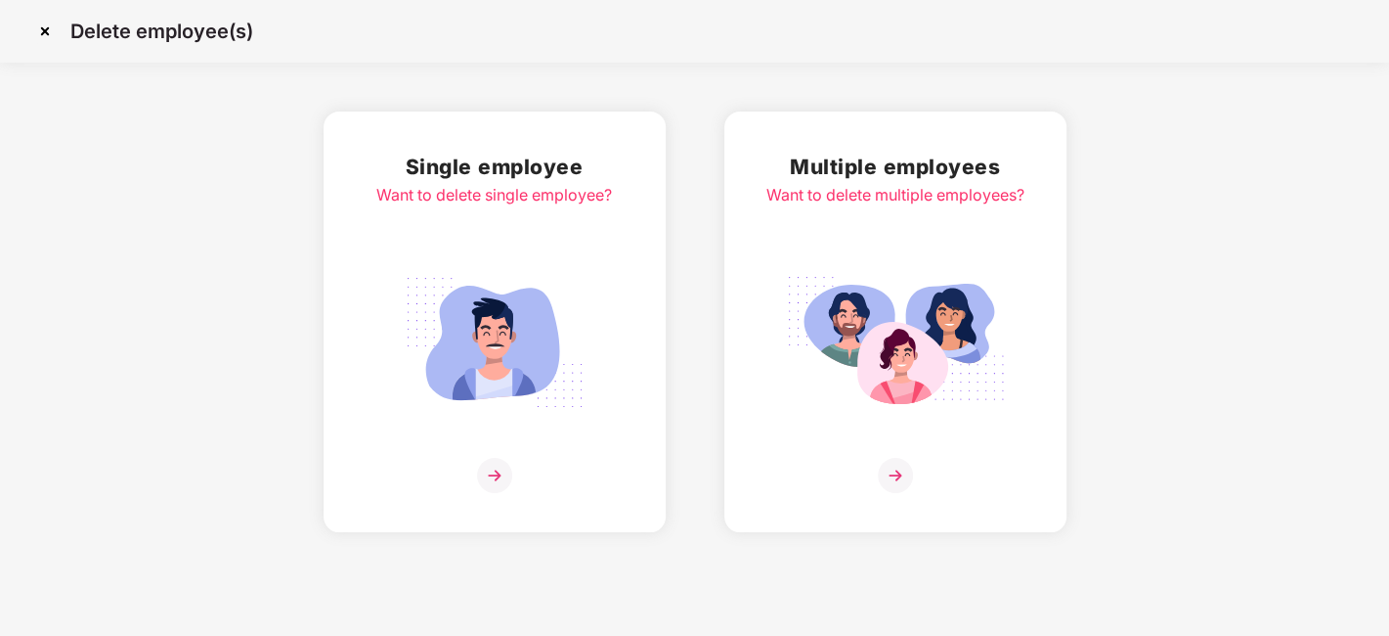
click at [504, 469] on img at bounding box center [494, 475] width 35 height 35
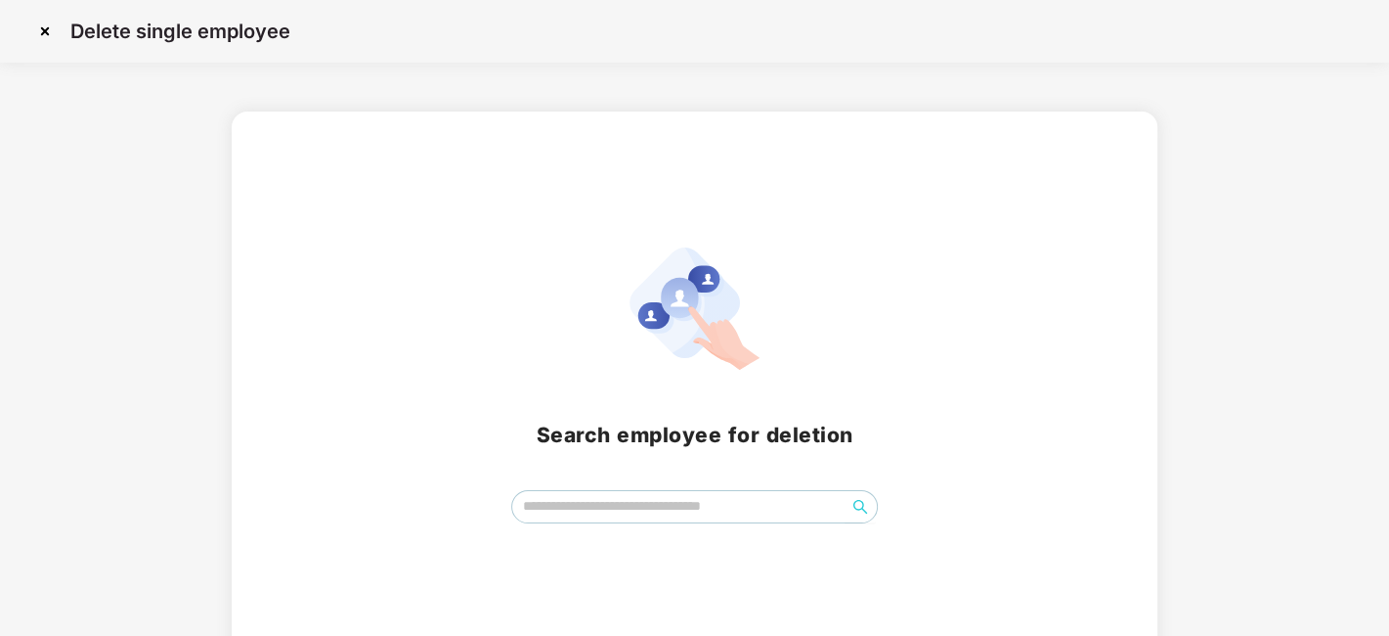
click at [49, 34] on img at bounding box center [44, 31] width 31 height 31
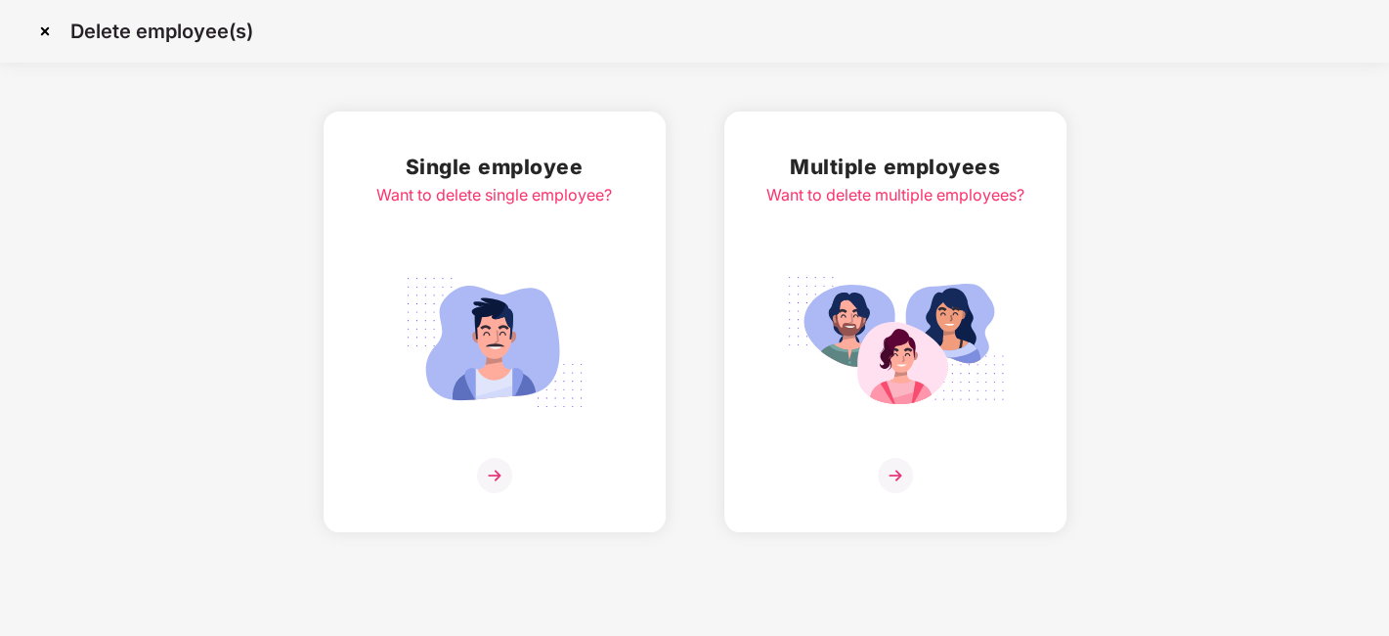
click at [44, 29] on img at bounding box center [44, 31] width 31 height 31
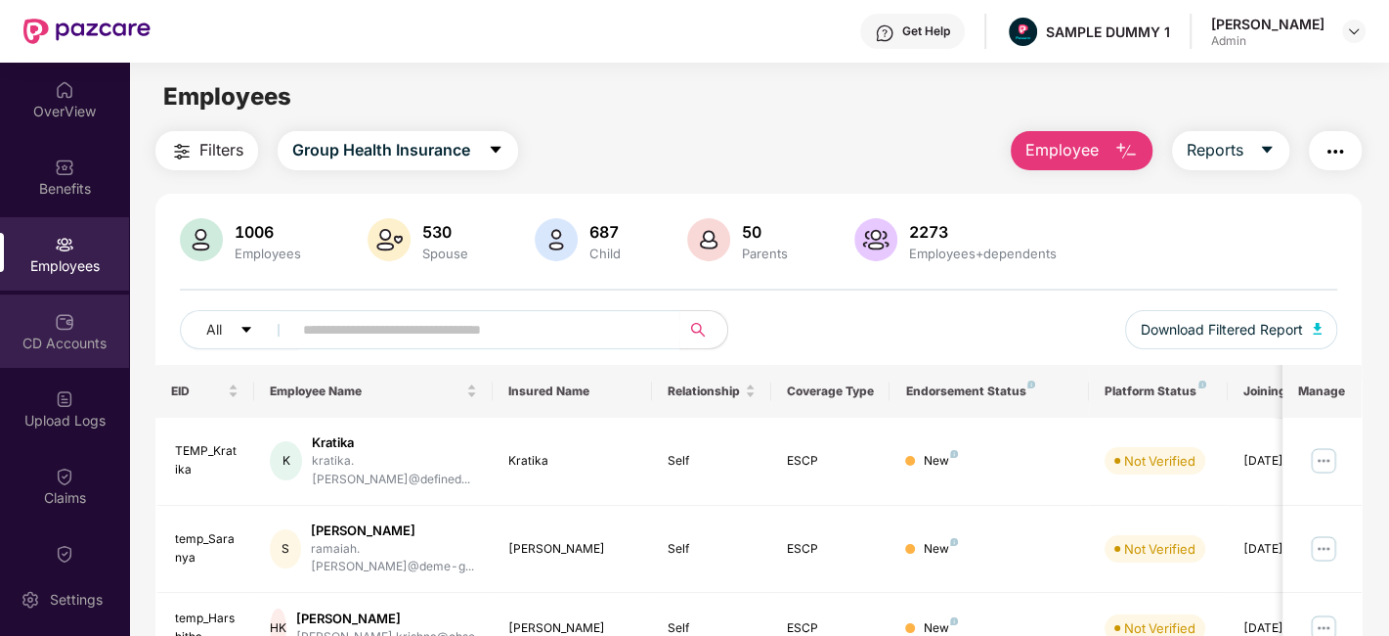
scroll to position [134, 0]
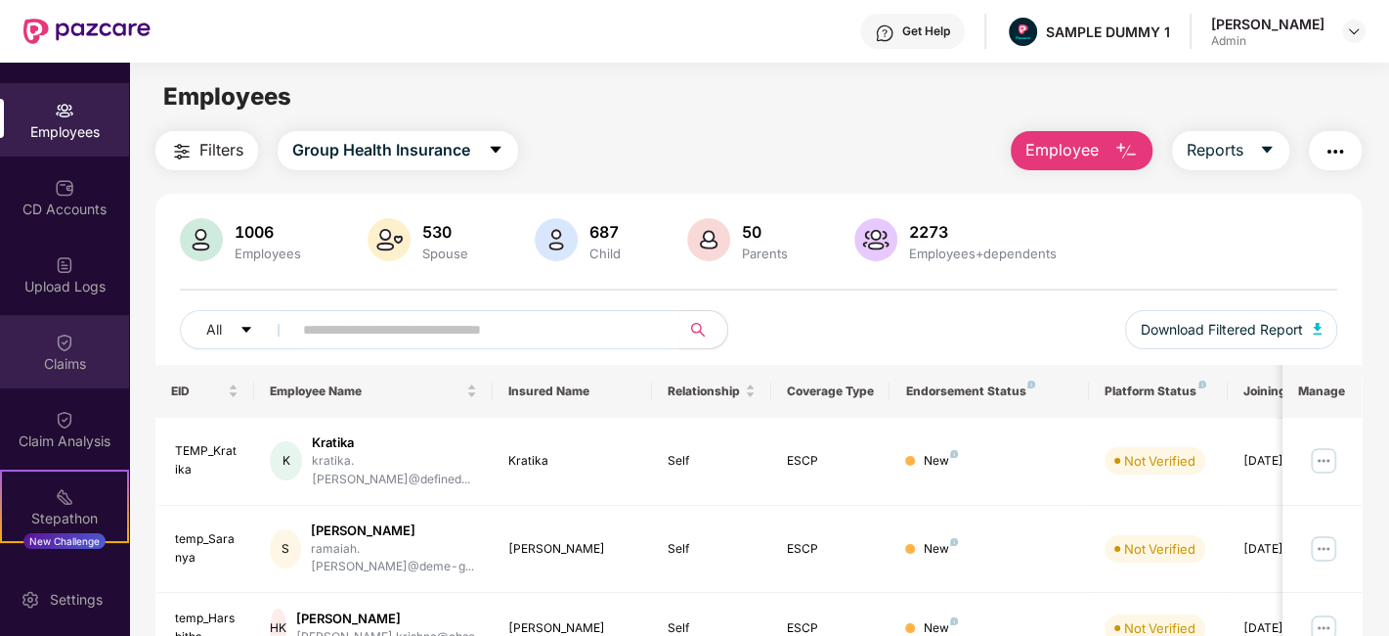
click at [73, 375] on div "Claims" at bounding box center [64, 351] width 129 height 73
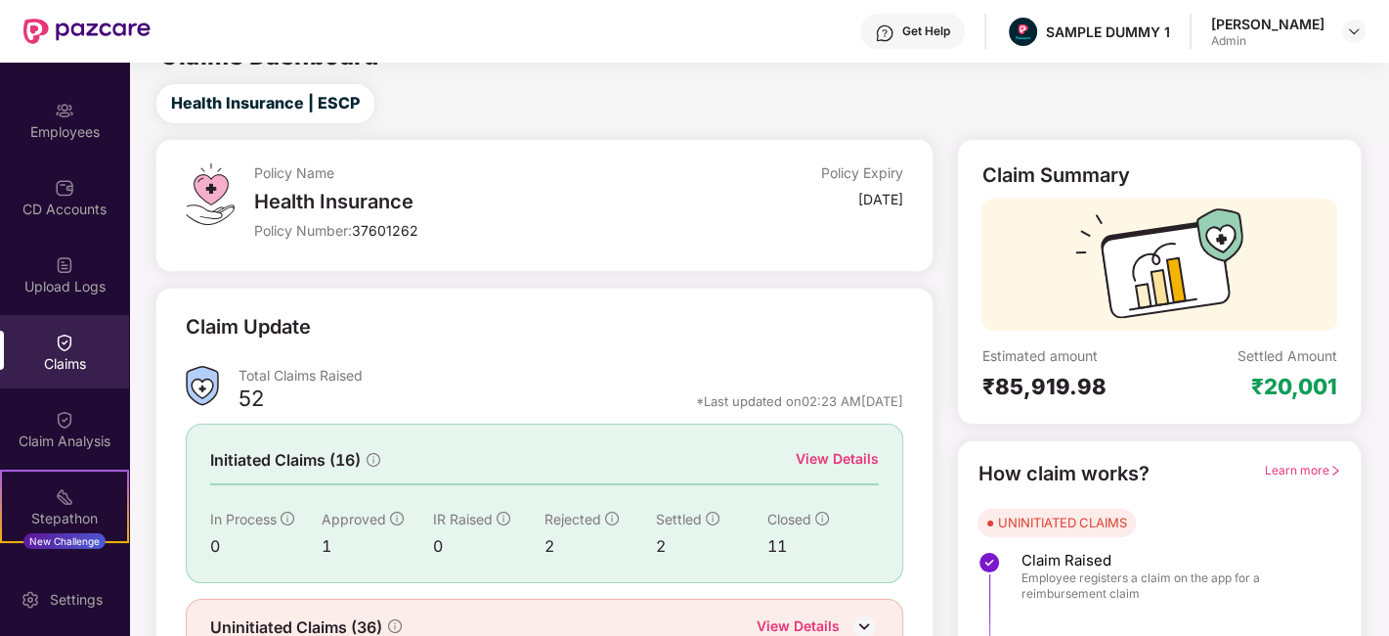
scroll to position [128, 0]
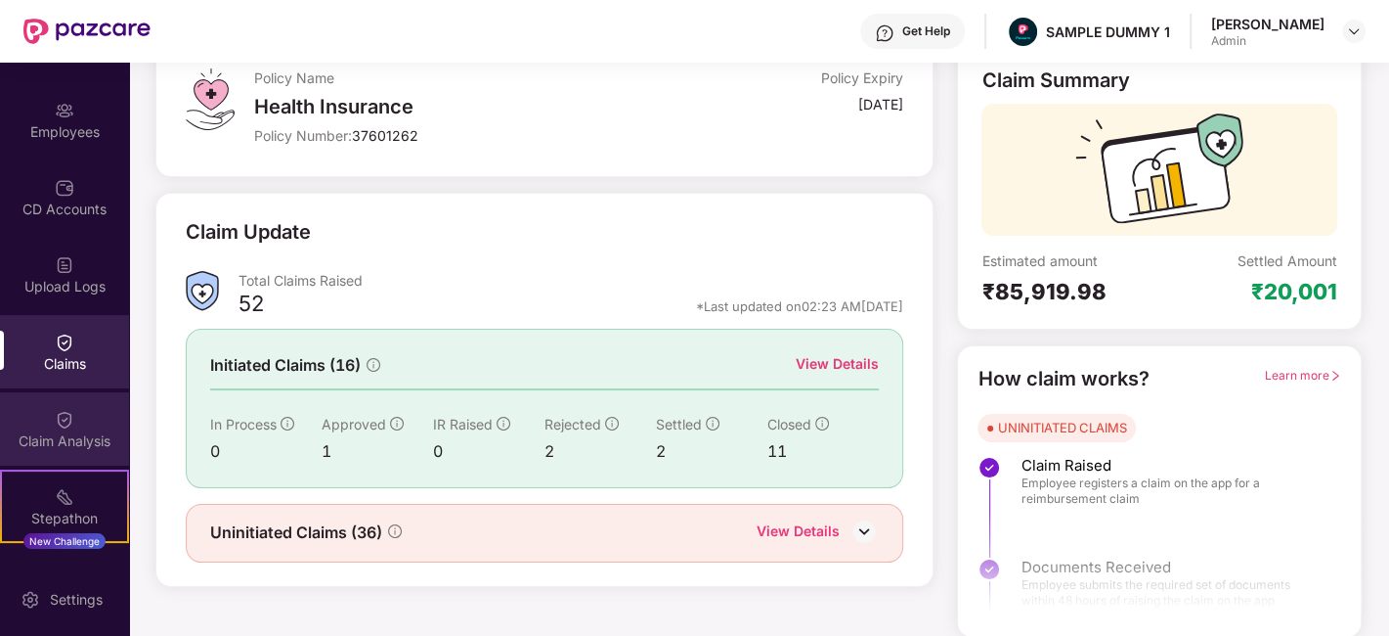
click at [60, 417] on img at bounding box center [65, 420] width 20 height 20
